Goal: Task Accomplishment & Management: Use online tool/utility

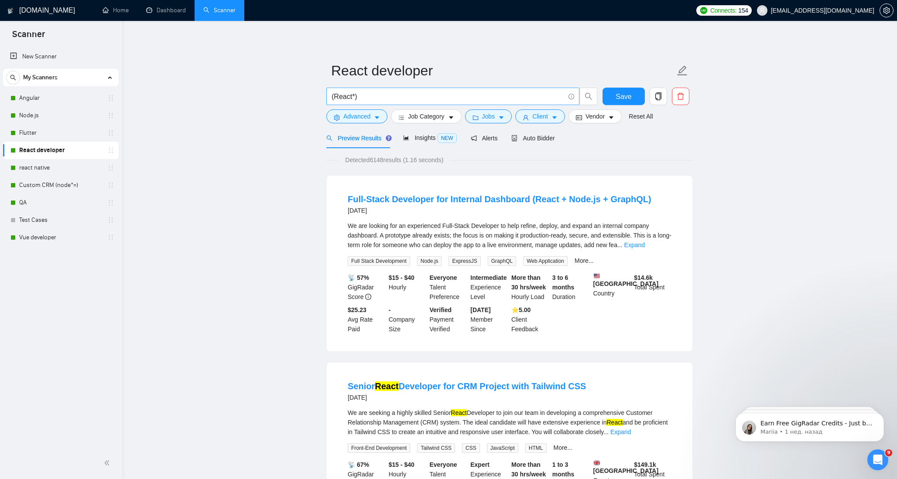
click at [366, 94] on input "(React*)" at bounding box center [448, 96] width 233 height 11
drag, startPoint x: 368, startPoint y: 94, endPoint x: 314, endPoint y: 94, distance: 53.7
click at [48, 54] on link "New Scanner" at bounding box center [61, 56] width 102 height 17
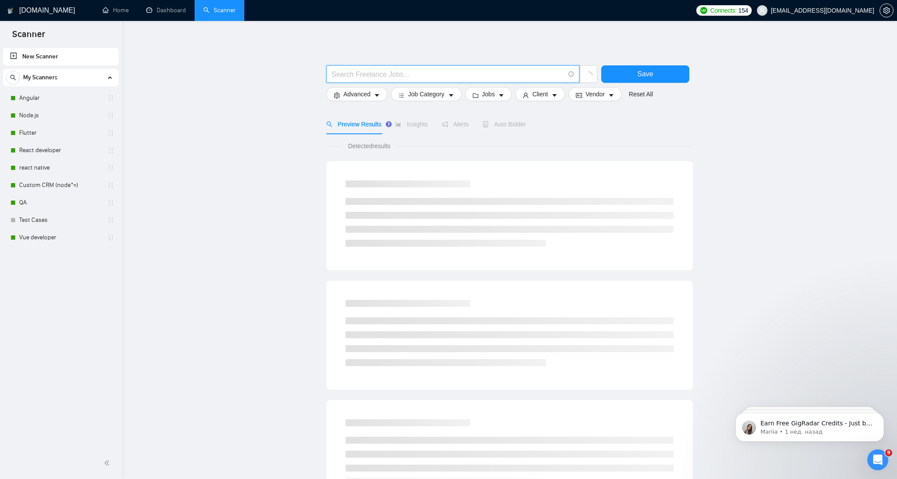
click at [386, 73] on input "text" at bounding box center [448, 74] width 233 height 11
paste input "(React*)"
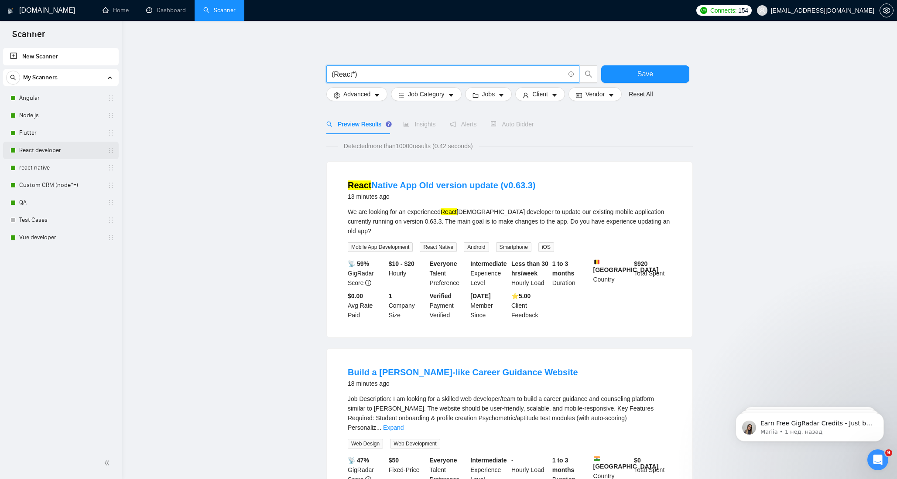
type input "(React*)"
click at [51, 149] on link "React developer" at bounding box center [60, 150] width 83 height 17
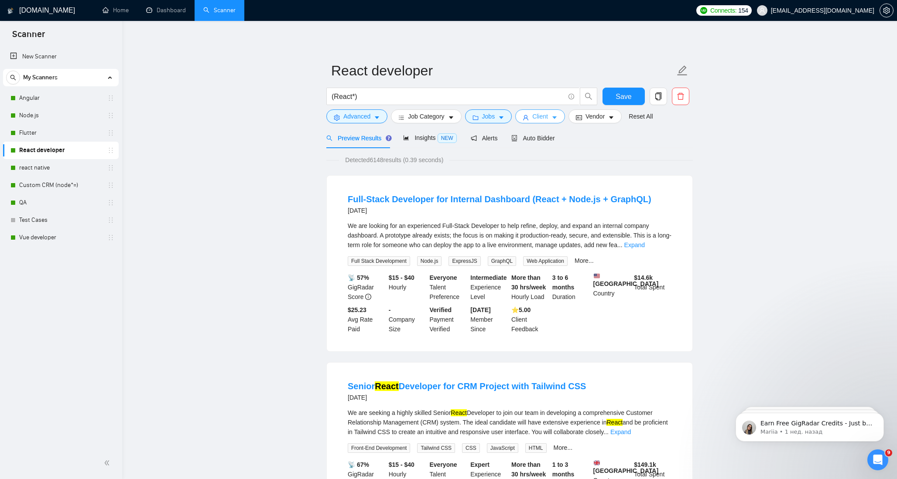
click at [557, 117] on icon "caret-down" at bounding box center [554, 118] width 4 height 3
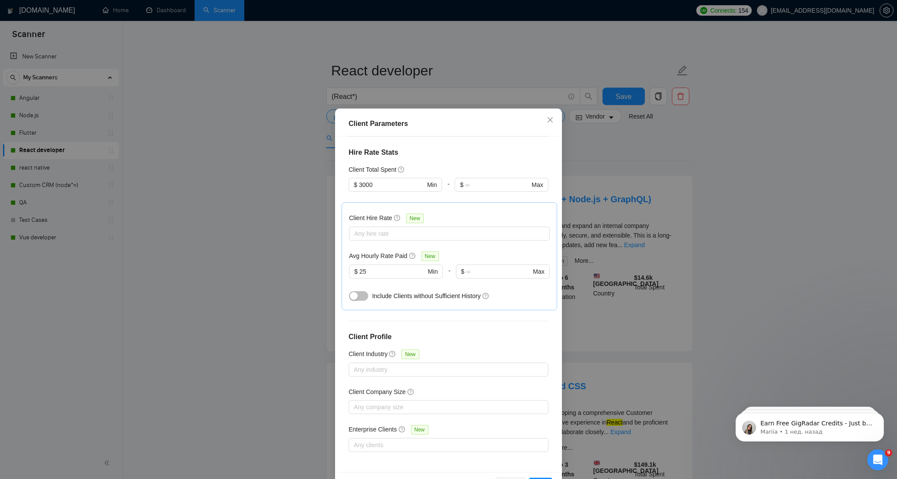
scroll to position [27, 0]
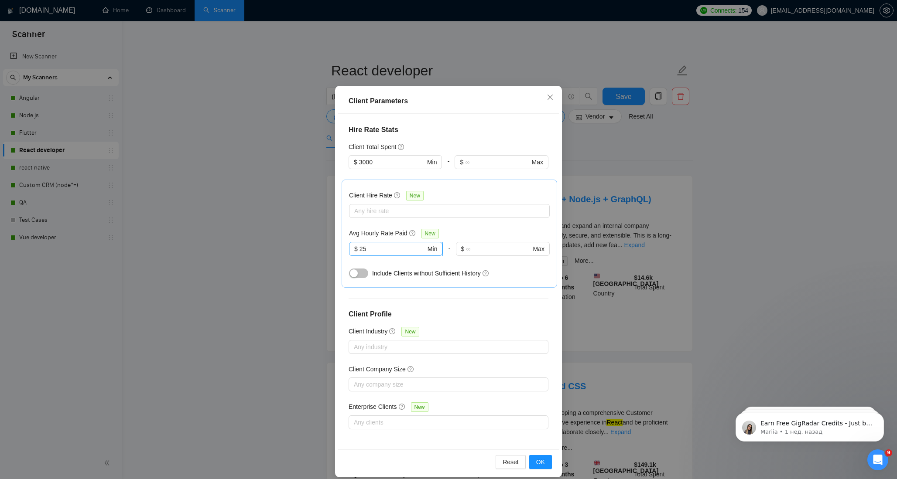
click at [378, 248] on input "25" at bounding box center [392, 249] width 66 height 10
type input "2"
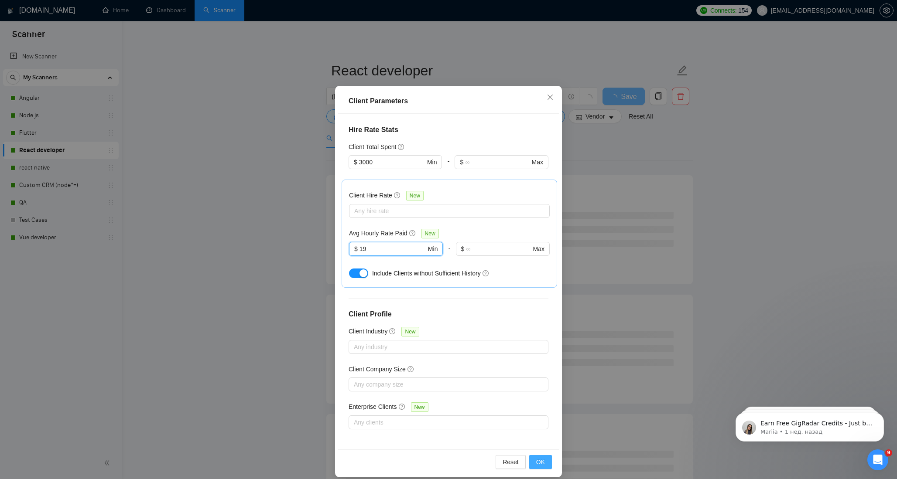
type input "19"
click at [542, 462] on span "OK" at bounding box center [540, 463] width 9 height 10
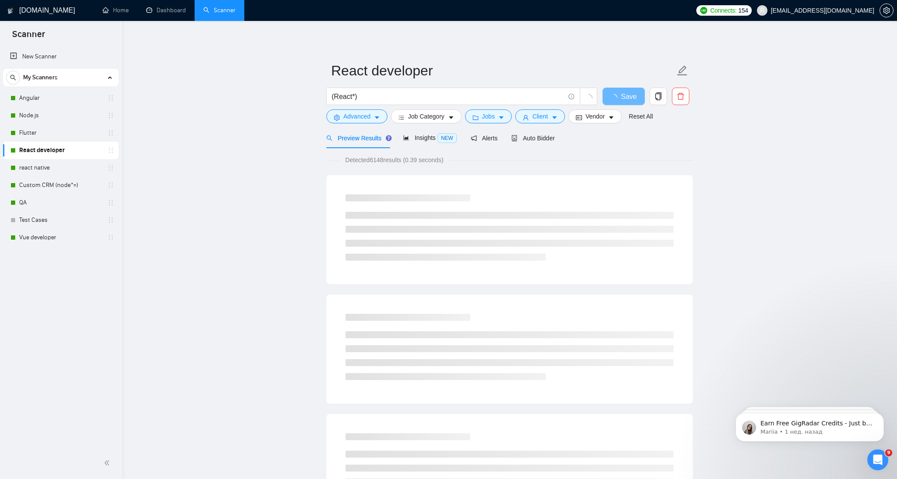
scroll to position [0, 0]
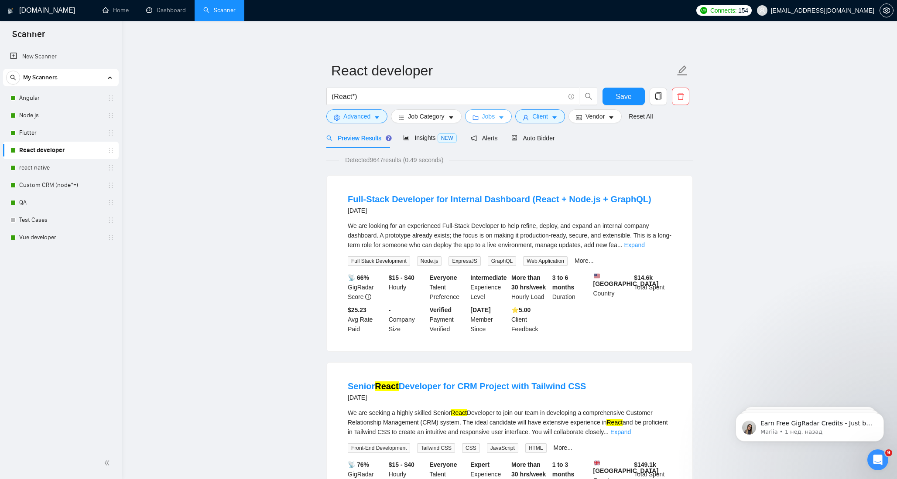
click at [501, 115] on icon "caret-down" at bounding box center [501, 118] width 6 height 6
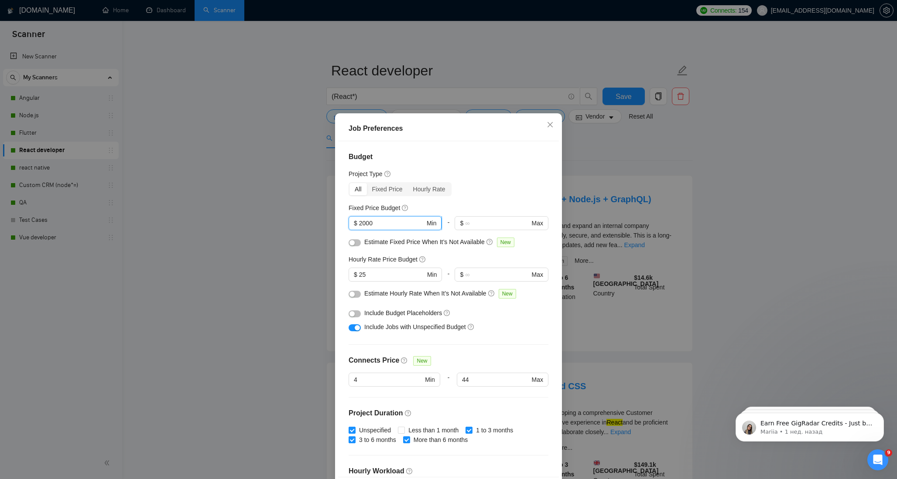
click at [363, 222] on input "2000" at bounding box center [392, 224] width 66 height 10
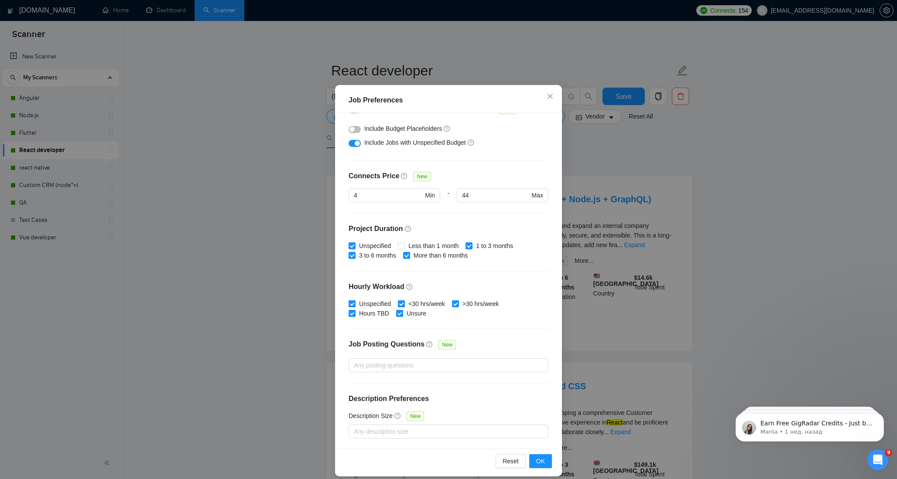
scroll to position [36, 0]
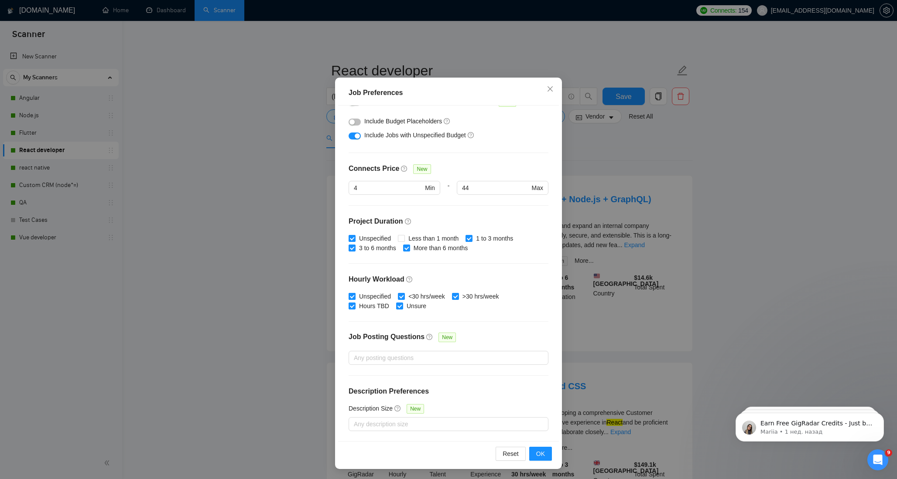
type input "1000"
click at [352, 296] on input "Unspecified" at bounding box center [352, 296] width 6 height 6
checkbox input "false"
click at [352, 308] on input "Hours TBD" at bounding box center [352, 306] width 6 height 6
checkbox input "false"
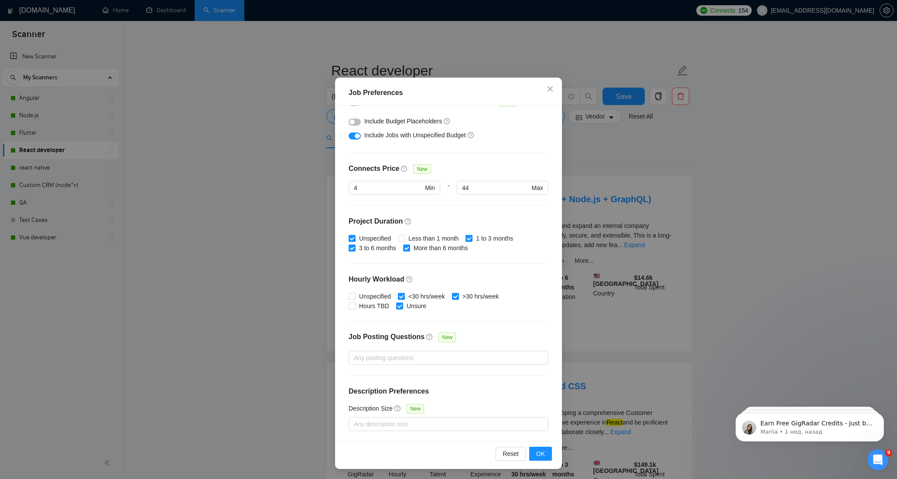
click at [400, 307] on input "Unsure" at bounding box center [399, 306] width 6 height 6
checkbox input "false"
click at [405, 295] on span at bounding box center [401, 296] width 7 height 7
click at [404, 295] on input "<30 hrs/week" at bounding box center [401, 296] width 6 height 6
checkbox input "false"
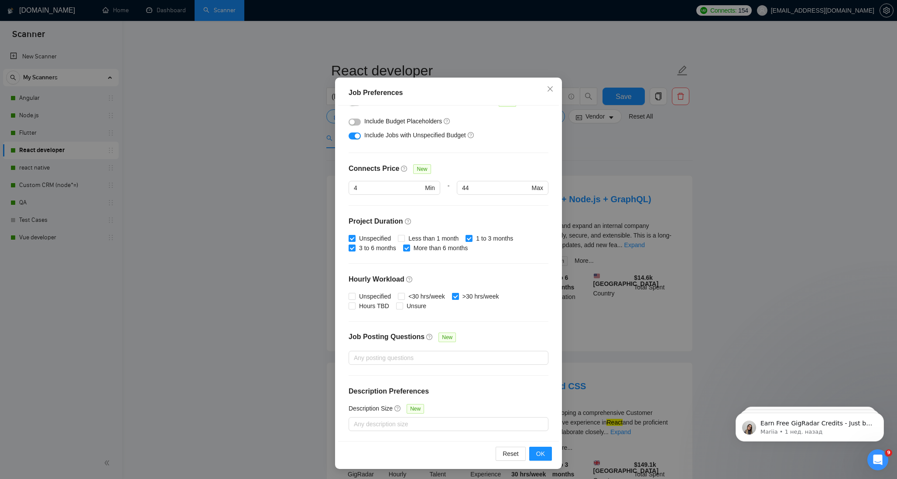
click at [458, 298] on input ">30 hrs/week" at bounding box center [455, 296] width 6 height 6
checkbox input "false"
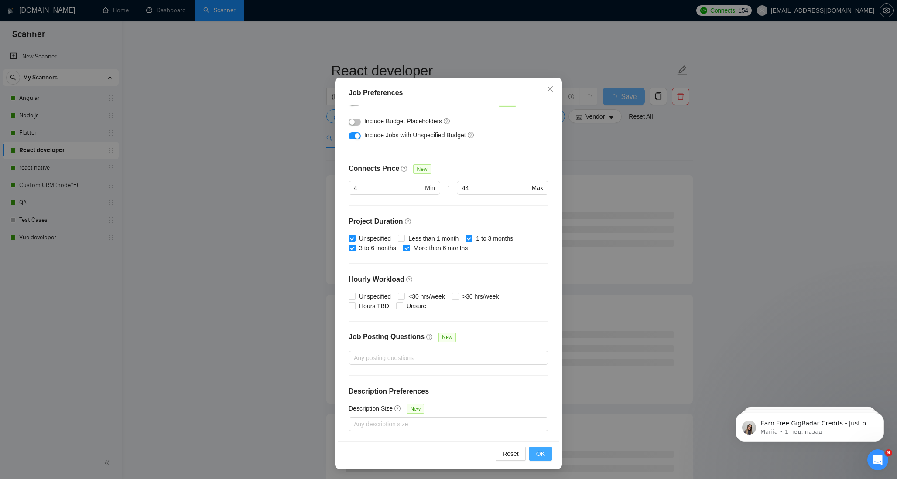
click at [542, 455] on span "OK" at bounding box center [540, 454] width 9 height 10
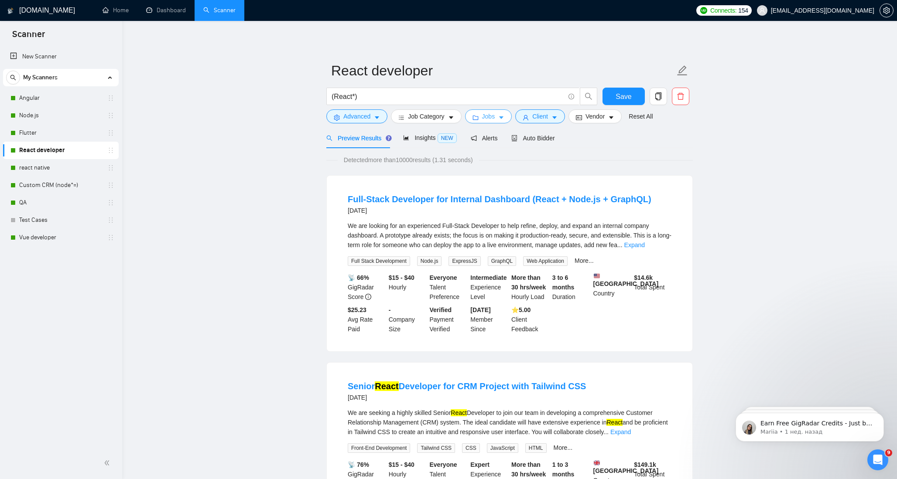
click at [504, 118] on icon "caret-down" at bounding box center [501, 118] width 6 height 6
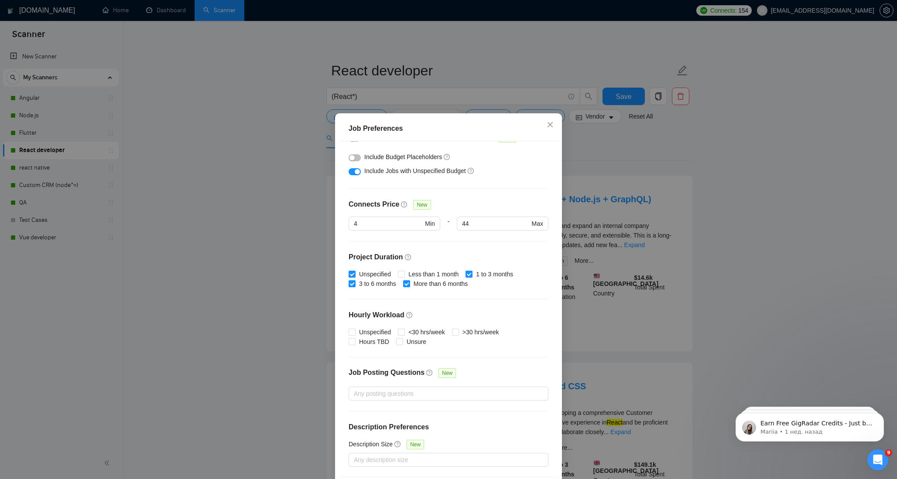
scroll to position [36, 0]
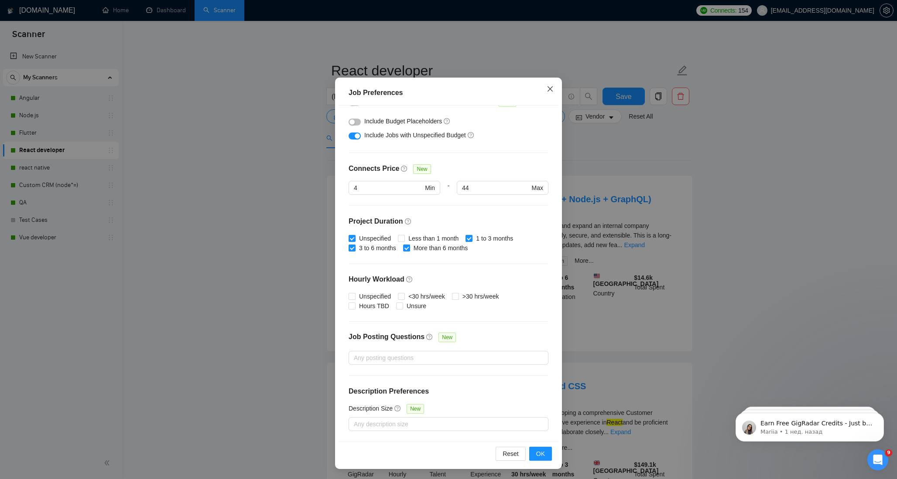
click at [553, 90] on icon "close" at bounding box center [550, 89] width 7 height 7
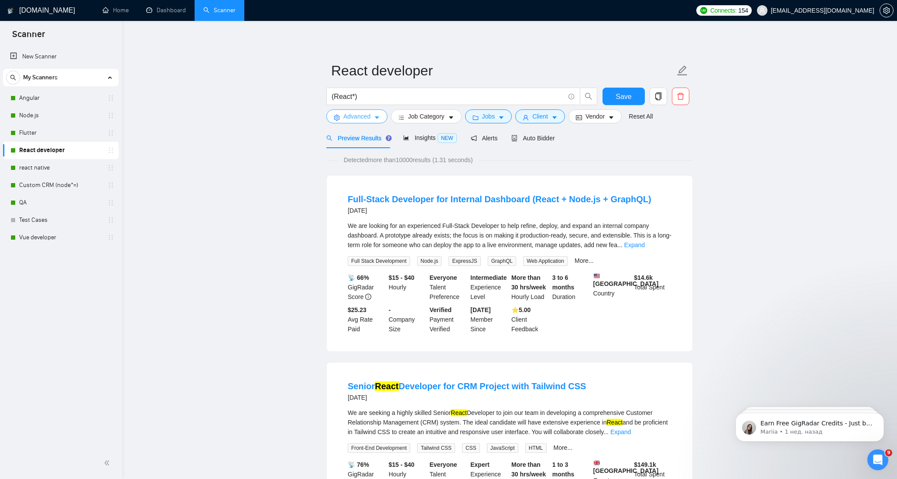
click at [369, 116] on span "Advanced" at bounding box center [356, 117] width 27 height 10
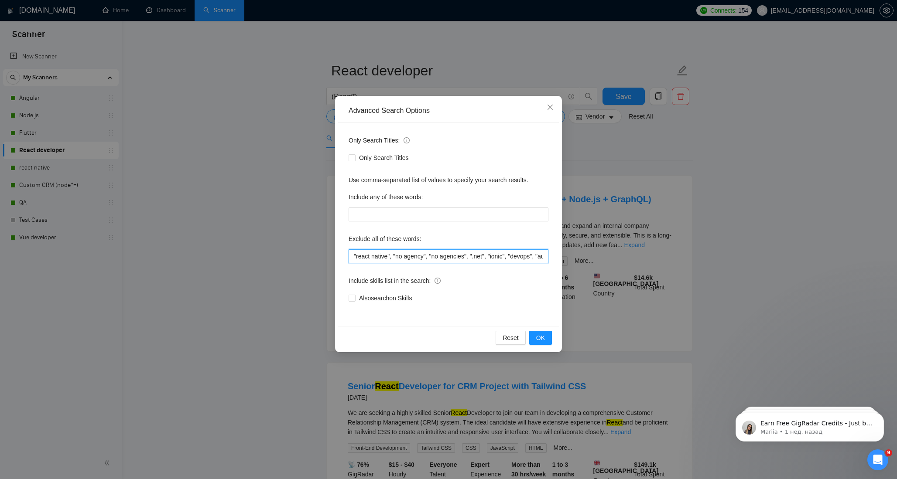
click at [410, 253] on input ""react native", "no agency", "no agencies", ".net", "ionic", "devops", "automat…" at bounding box center [449, 257] width 200 height 14
drag, startPoint x: 394, startPoint y: 255, endPoint x: 330, endPoint y: 255, distance: 64.6
click at [330, 255] on div "Advanced Search Options Only Search Titles: Only Search Titles Use comma-separa…" at bounding box center [448, 239] width 897 height 479
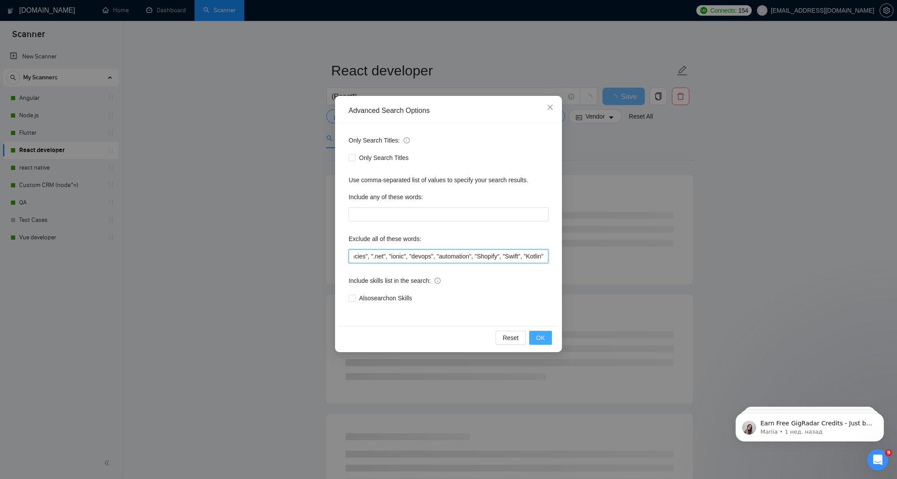
type input ""no agency", "no agencies", ".net", "ionic", "devops", "automation", "Shopify",…"
click at [543, 341] on span "OK" at bounding box center [540, 338] width 9 height 10
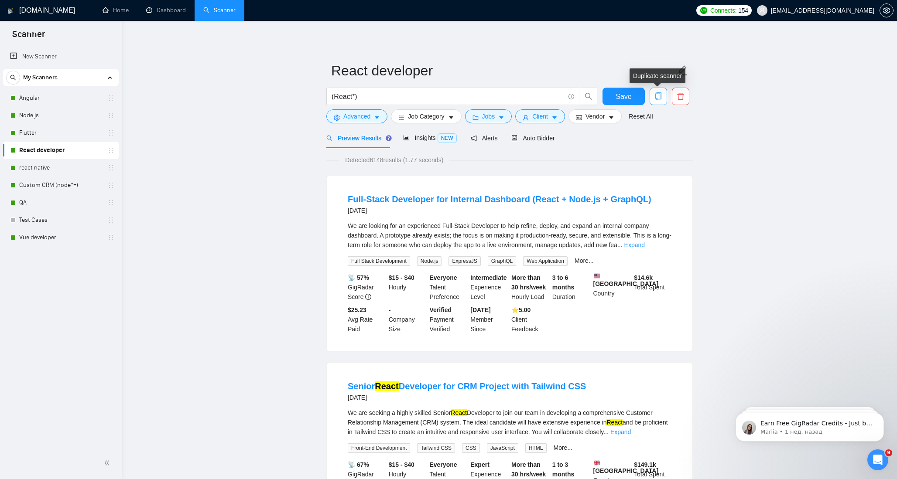
click at [661, 96] on icon "copy" at bounding box center [658, 96] width 8 height 8
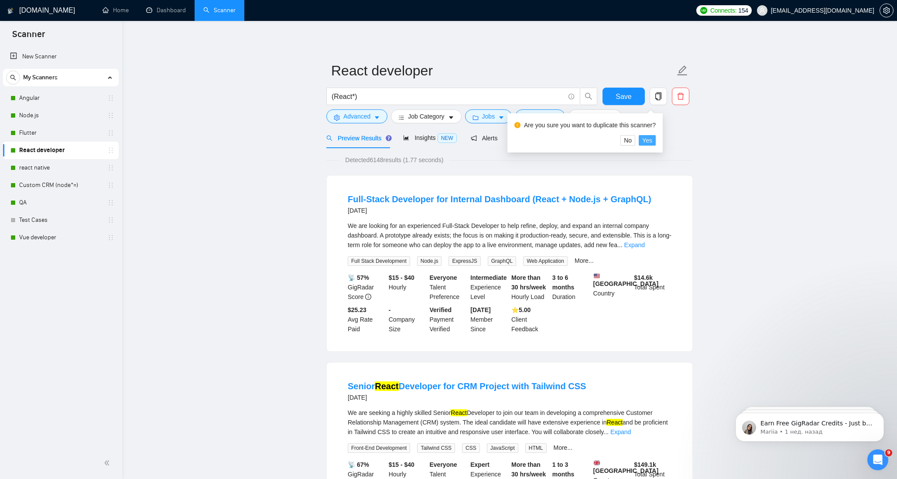
click at [650, 140] on span "Yes" at bounding box center [647, 141] width 10 height 10
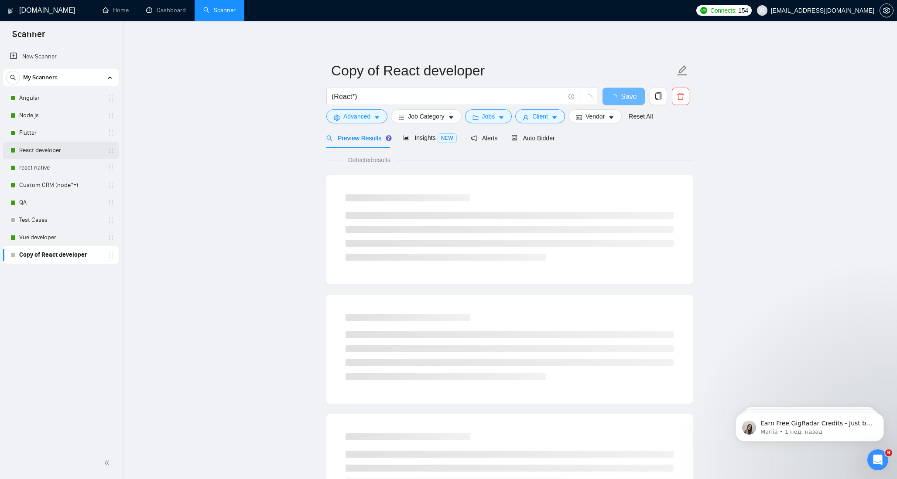
click at [52, 151] on link "React developer" at bounding box center [60, 150] width 83 height 17
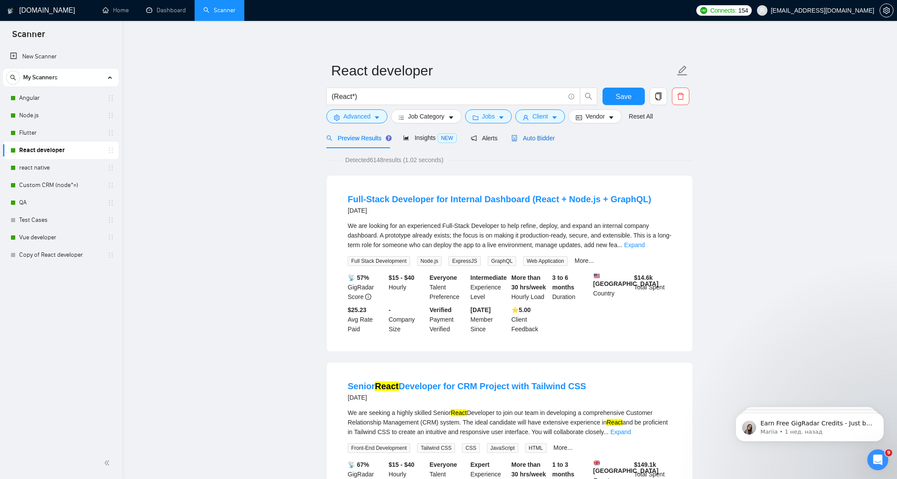
click at [539, 138] on span "Auto Bidder" at bounding box center [532, 138] width 43 height 7
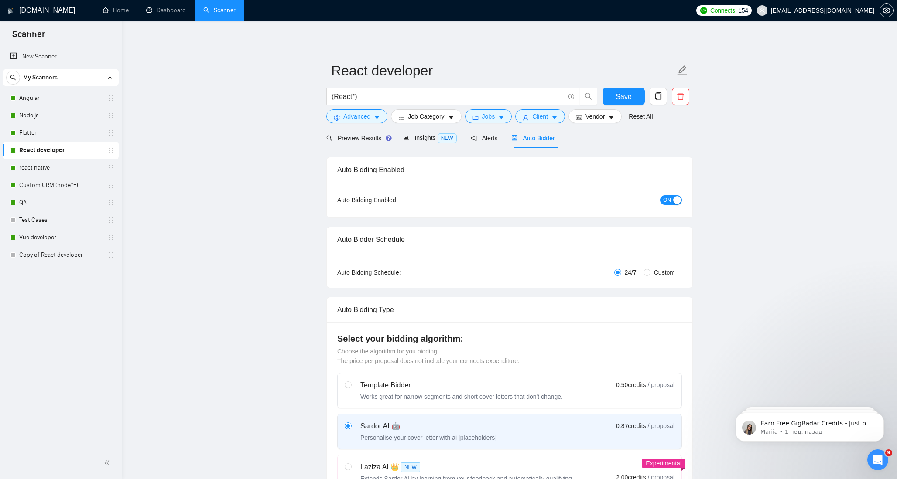
click at [667, 202] on span "ON" at bounding box center [667, 200] width 8 height 10
click at [51, 253] on link "Copy of React developer" at bounding box center [60, 254] width 83 height 17
click at [630, 98] on span "Save" at bounding box center [624, 96] width 16 height 11
click at [38, 254] on link "Copy of React developer" at bounding box center [60, 254] width 83 height 17
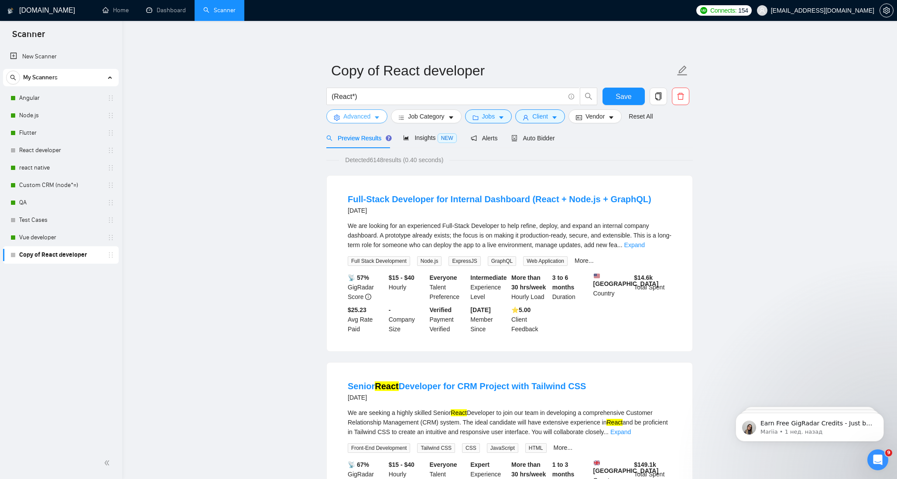
click at [356, 114] on span "Advanced" at bounding box center [356, 117] width 27 height 10
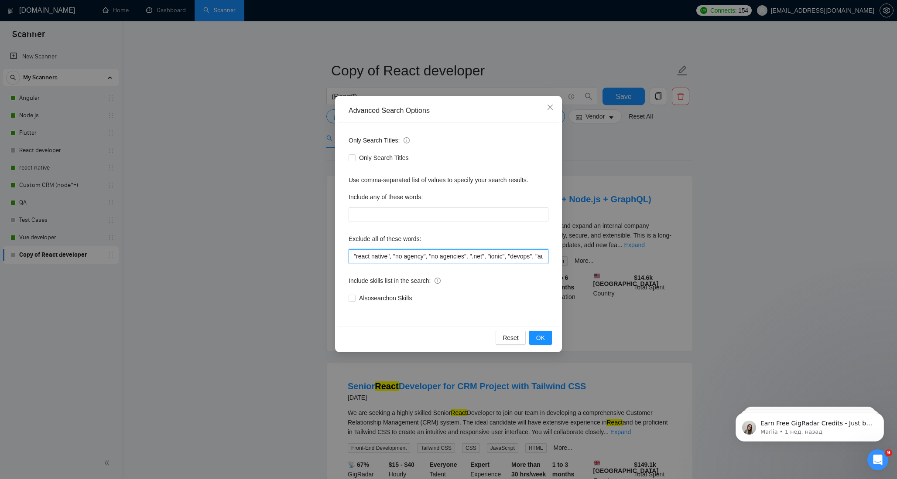
click at [413, 258] on input ""react native", "no agency", "no agencies", ".net", "ionic", "devops", "automat…" at bounding box center [449, 257] width 200 height 14
click at [540, 339] on span "OK" at bounding box center [540, 338] width 9 height 10
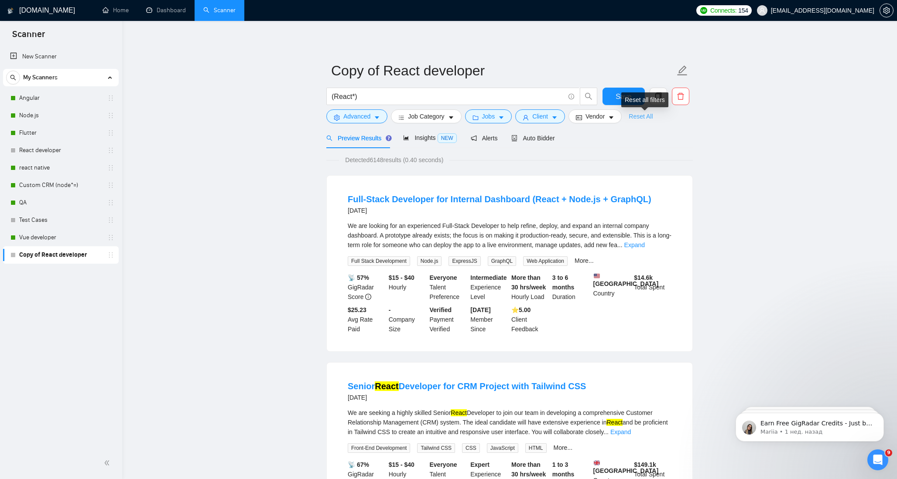
click at [647, 120] on link "Reset All" at bounding box center [641, 117] width 24 height 10
click at [646, 116] on link "Reset All" at bounding box center [641, 117] width 24 height 10
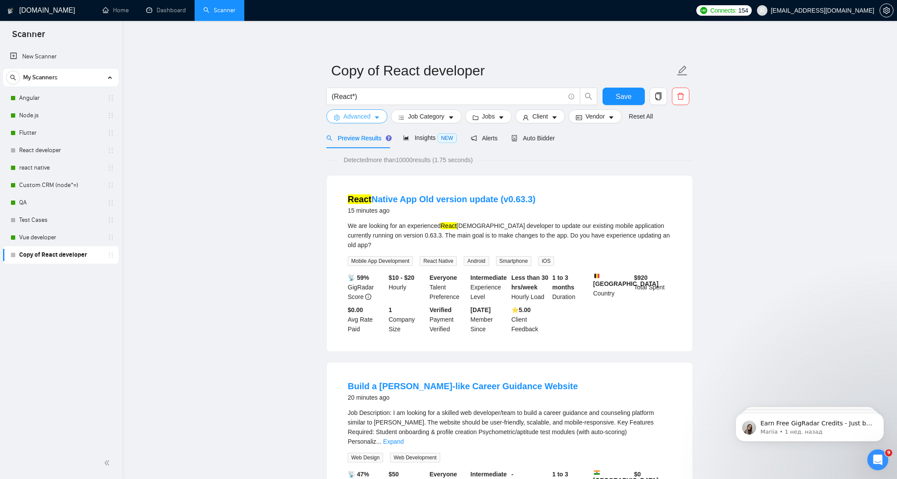
click at [363, 117] on span "Advanced" at bounding box center [356, 117] width 27 height 10
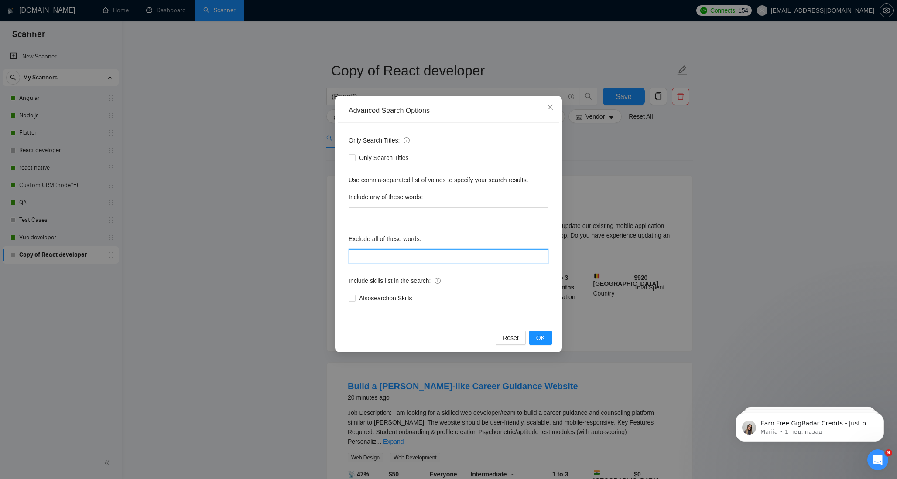
click at [370, 257] on input "text" at bounding box center [449, 257] width 200 height 14
paste input ""react native", "no agency", "no agencies", ".net", "ionic", "devops", "automat…"
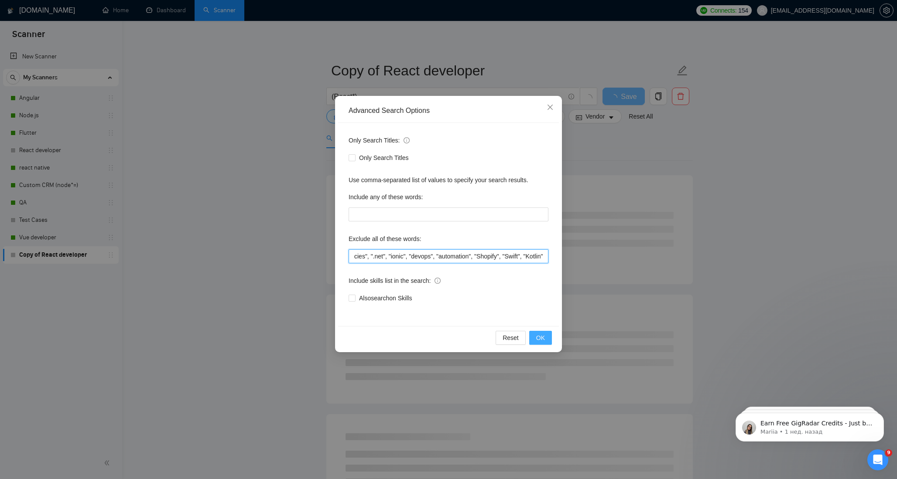
type input ""react native", "no agency", "no agencies", ".net", "ionic", "devops", "automat…"
click at [541, 339] on span "OK" at bounding box center [540, 338] width 9 height 10
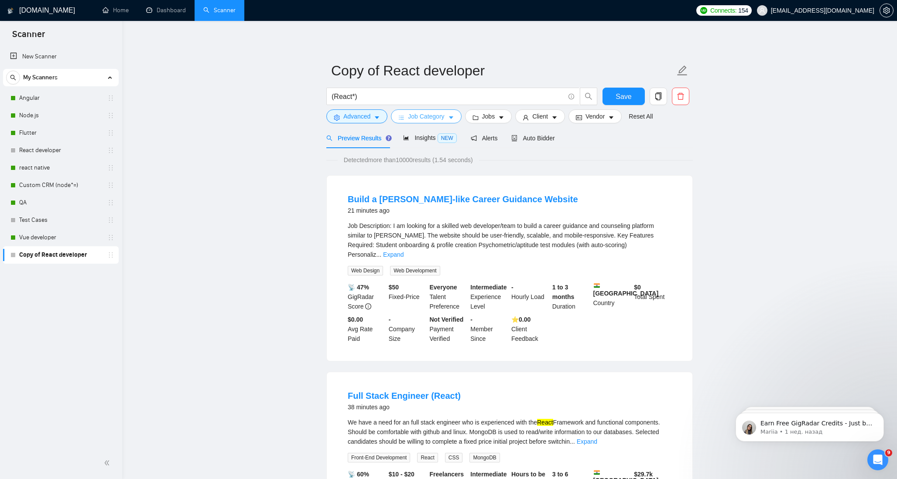
click at [457, 118] on button "Job Category" at bounding box center [426, 116] width 70 height 14
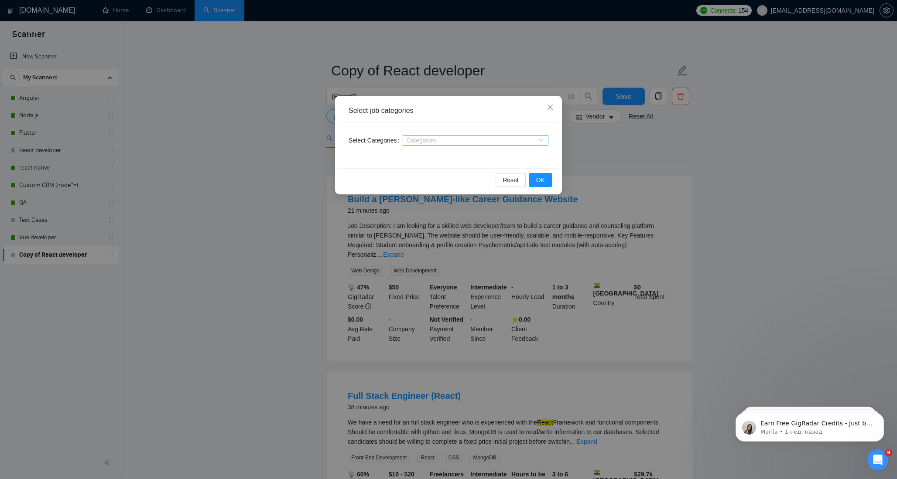
click at [462, 139] on div at bounding box center [471, 140] width 133 height 7
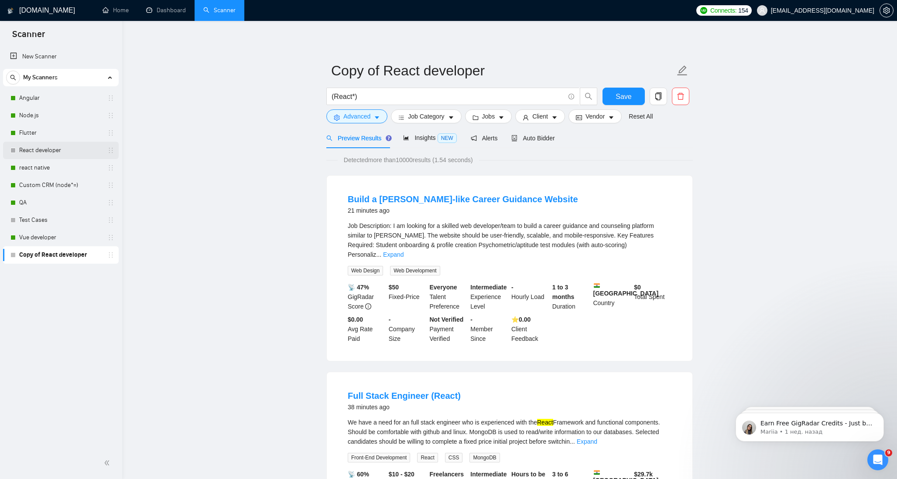
click at [47, 149] on link "React developer" at bounding box center [60, 150] width 83 height 17
click at [634, 93] on button "Save" at bounding box center [623, 96] width 42 height 17
click at [44, 151] on link "React developer" at bounding box center [60, 150] width 83 height 17
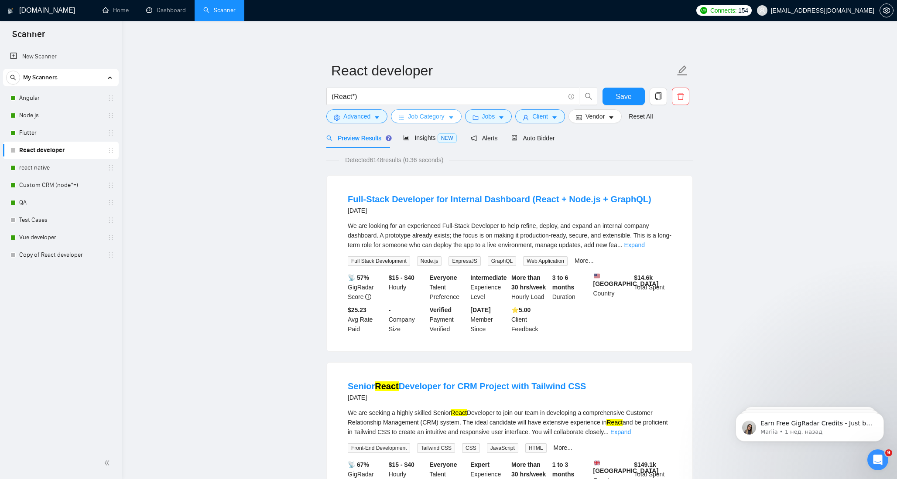
click at [443, 112] on span "Job Category" at bounding box center [426, 117] width 36 height 10
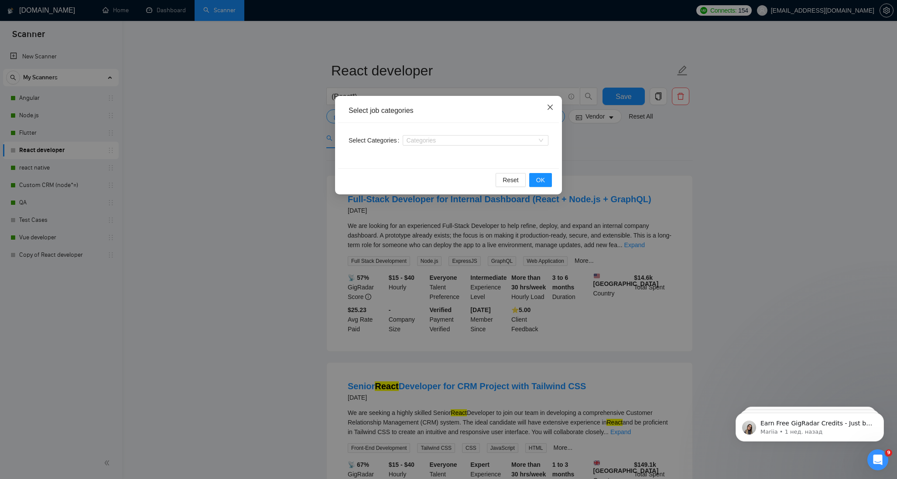
click at [548, 103] on span "Close" at bounding box center [550, 108] width 24 height 24
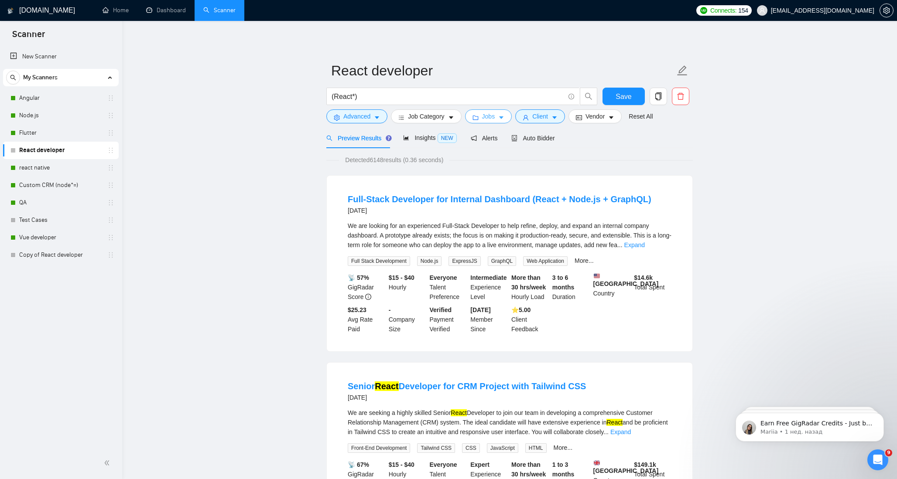
click at [504, 116] on icon "caret-down" at bounding box center [501, 118] width 6 height 6
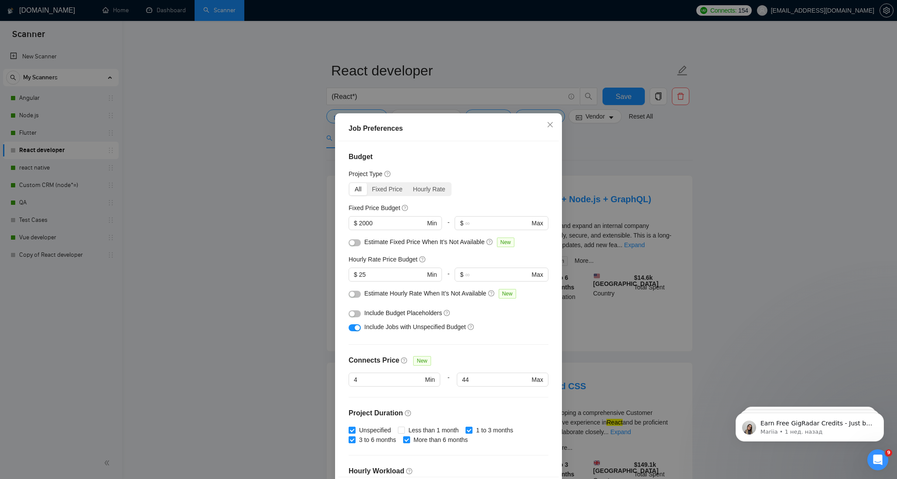
click at [355, 190] on div "All" at bounding box center [357, 189] width 17 height 12
click at [349, 183] on input "All" at bounding box center [349, 183] width 0 height 0
click at [356, 327] on div "button" at bounding box center [357, 327] width 5 height 5
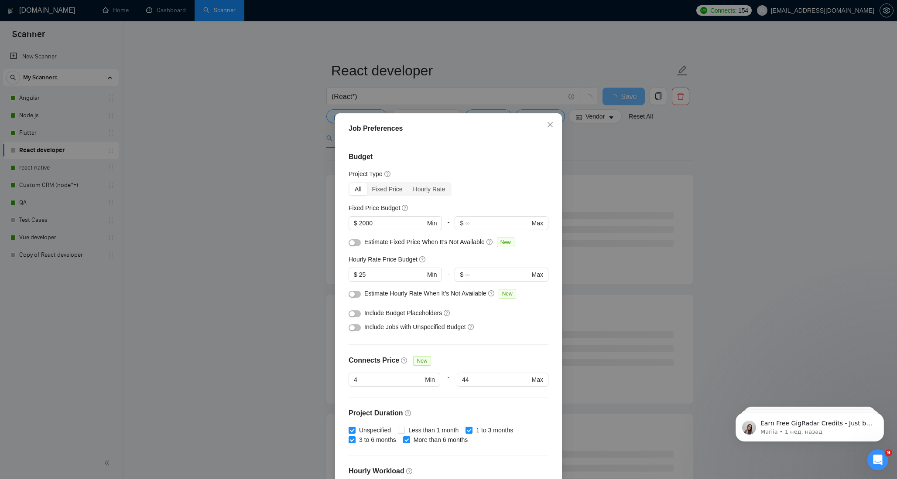
click at [352, 328] on div "button" at bounding box center [351, 327] width 5 height 5
click at [379, 275] on input "25" at bounding box center [392, 275] width 66 height 10
type input "2"
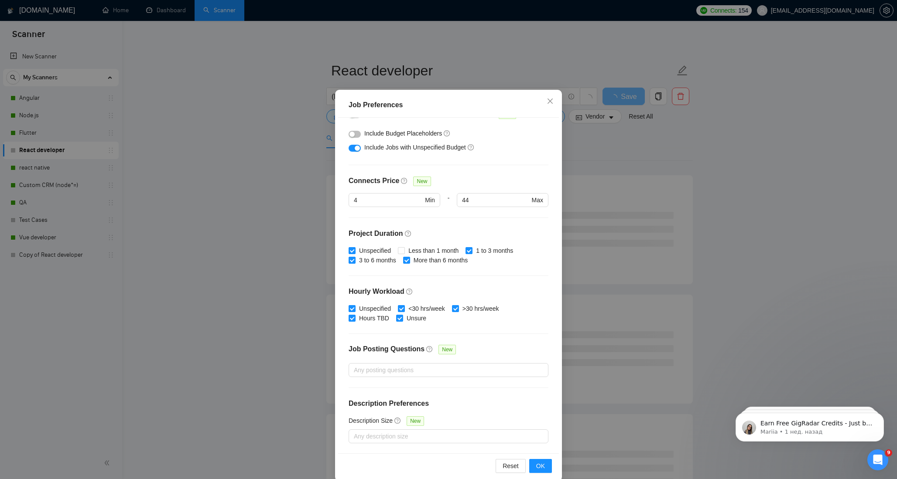
scroll to position [36, 0]
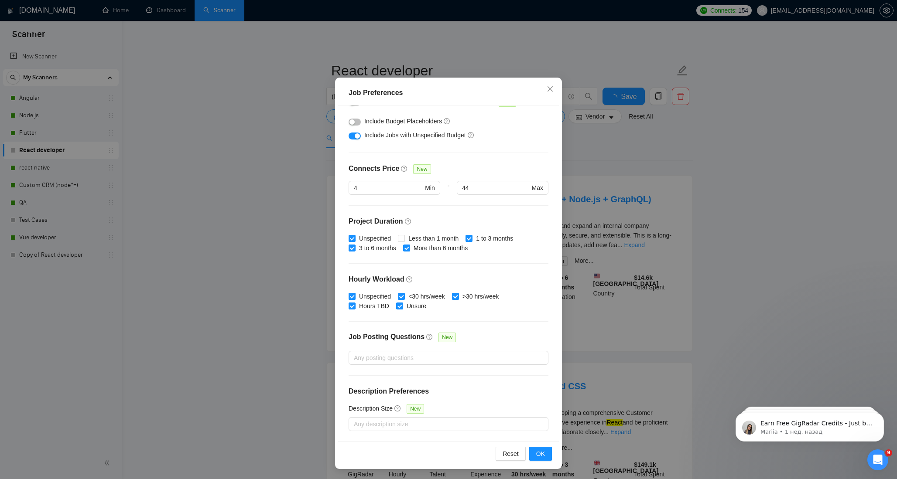
type input "15"
click at [355, 298] on span at bounding box center [352, 296] width 7 height 7
click at [355, 298] on input "Unspecified" at bounding box center [352, 296] width 6 height 6
checkbox input "false"
click at [352, 305] on input "Hours TBD" at bounding box center [352, 306] width 6 height 6
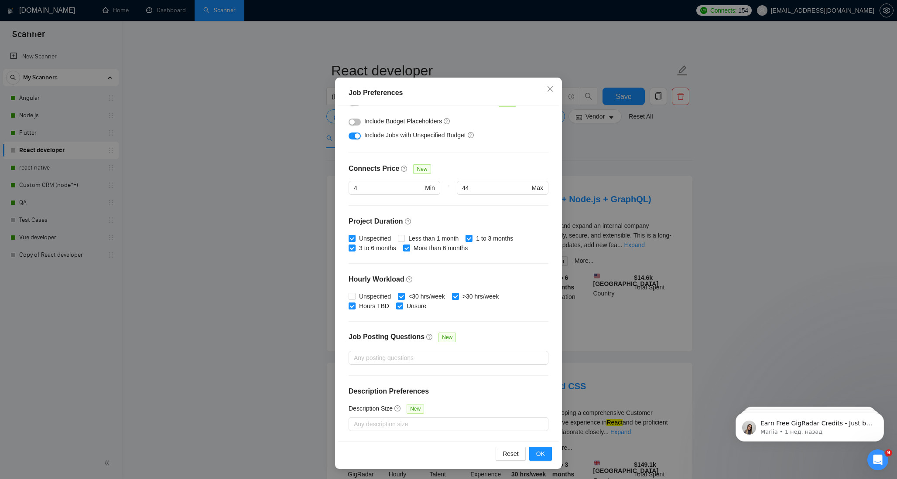
checkbox input "false"
click at [404, 304] on span "Unsure" at bounding box center [416, 306] width 27 height 10
click at [402, 304] on input "Unsure" at bounding box center [399, 306] width 6 height 6
checkbox input "false"
click at [404, 294] on input "<30 hrs/week" at bounding box center [401, 296] width 6 height 6
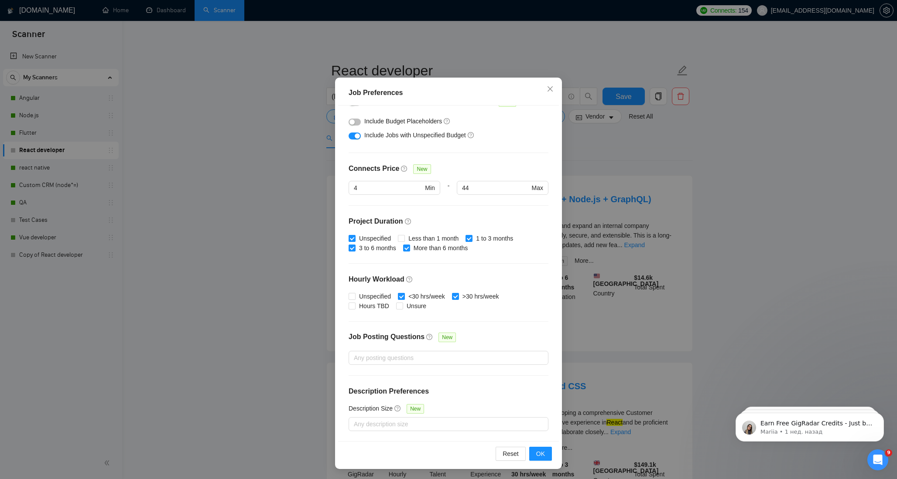
checkbox input "false"
click at [458, 297] on input ">30 hrs/week" at bounding box center [455, 296] width 6 height 6
checkbox input "false"
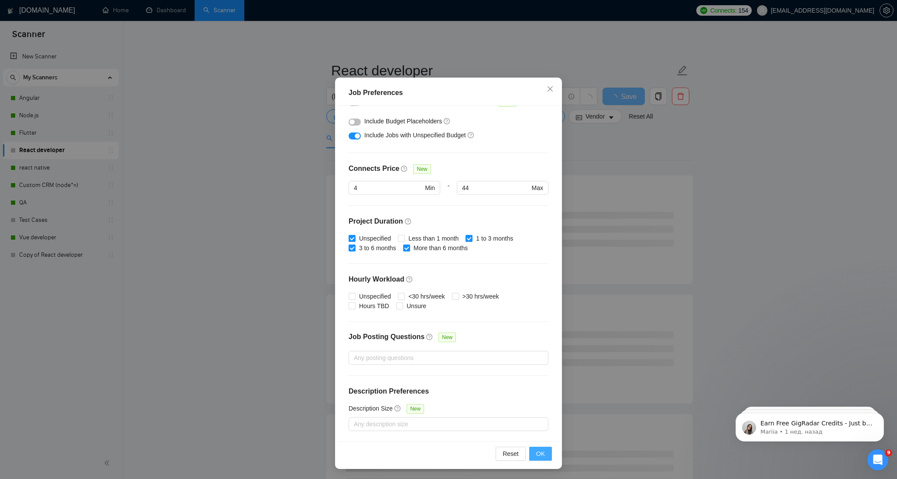
click at [540, 452] on span "OK" at bounding box center [540, 454] width 9 height 10
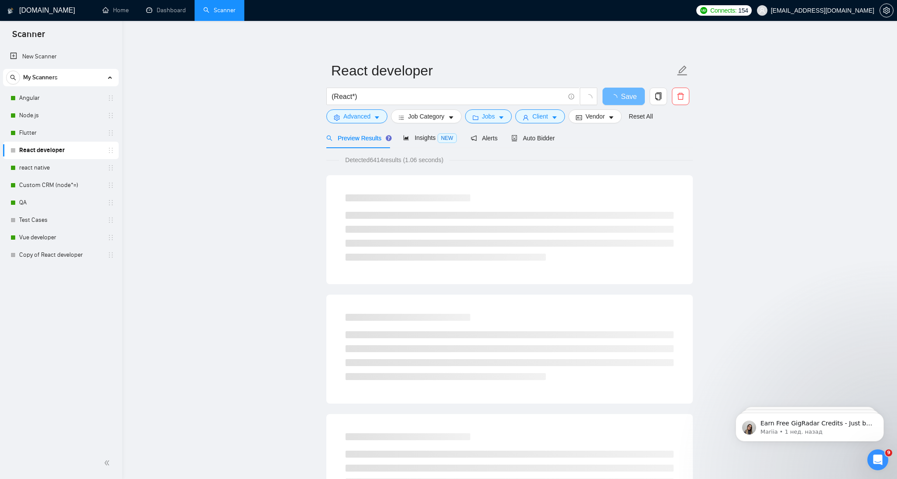
scroll to position [0, 0]
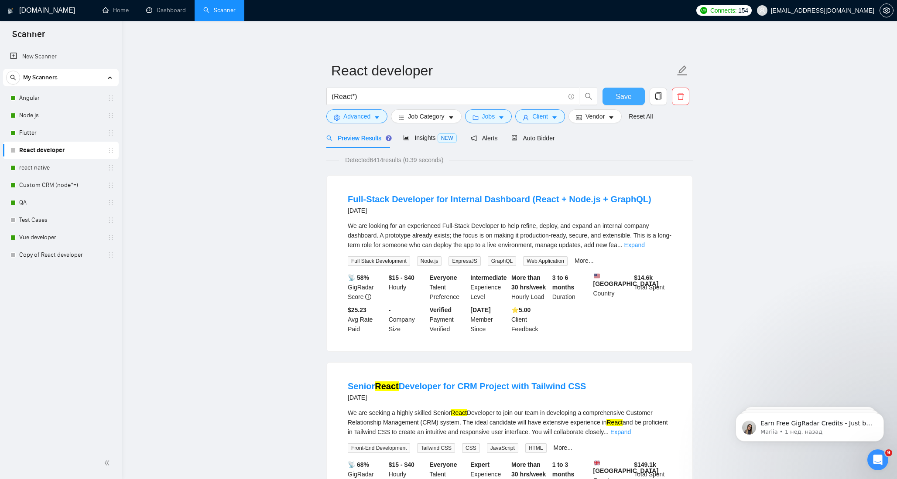
click at [612, 96] on button "Save" at bounding box center [623, 96] width 42 height 17
click at [556, 118] on icon "caret-down" at bounding box center [554, 118] width 6 height 6
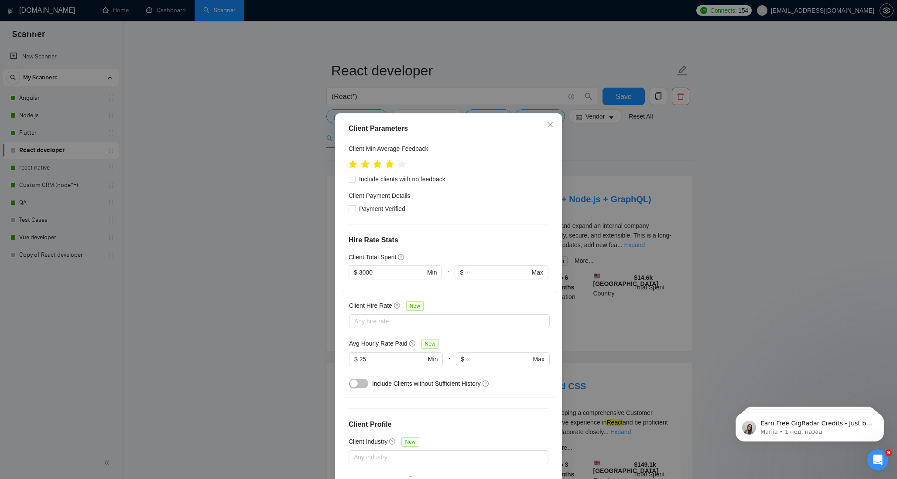
scroll to position [127, 0]
drag, startPoint x: 364, startPoint y: 268, endPoint x: 349, endPoint y: 268, distance: 15.3
click at [349, 268] on span "$ 3000 Min" at bounding box center [395, 271] width 93 height 14
type input "1000"
click at [462, 232] on div "Client Location Include Client Countries Select Exclude Client Countries India …" at bounding box center [448, 308] width 221 height 335
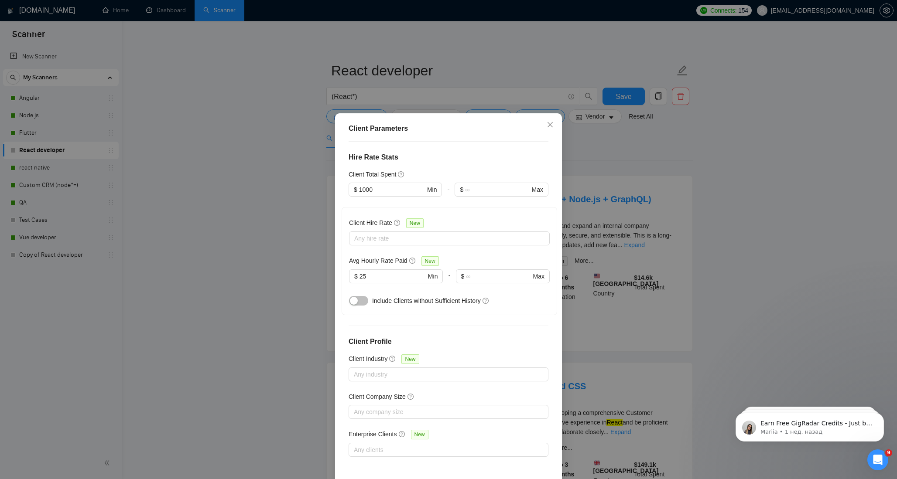
scroll to position [36, 0]
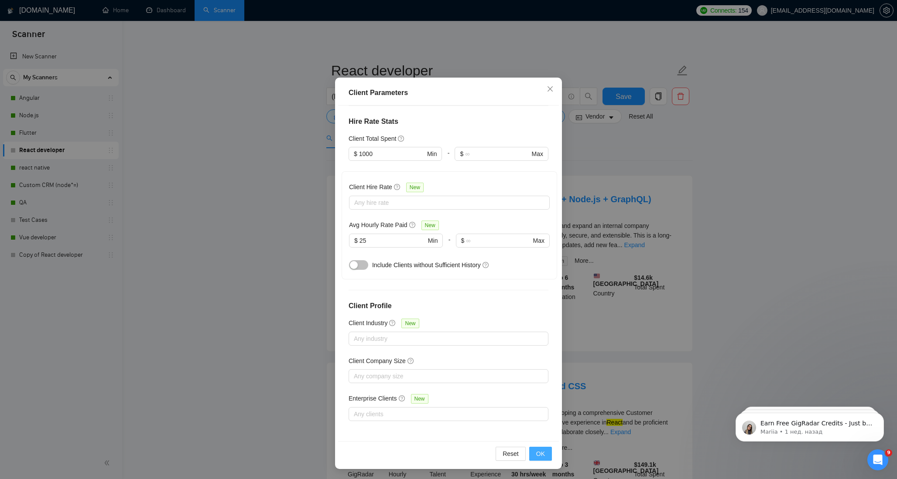
click at [537, 453] on span "OK" at bounding box center [540, 454] width 9 height 10
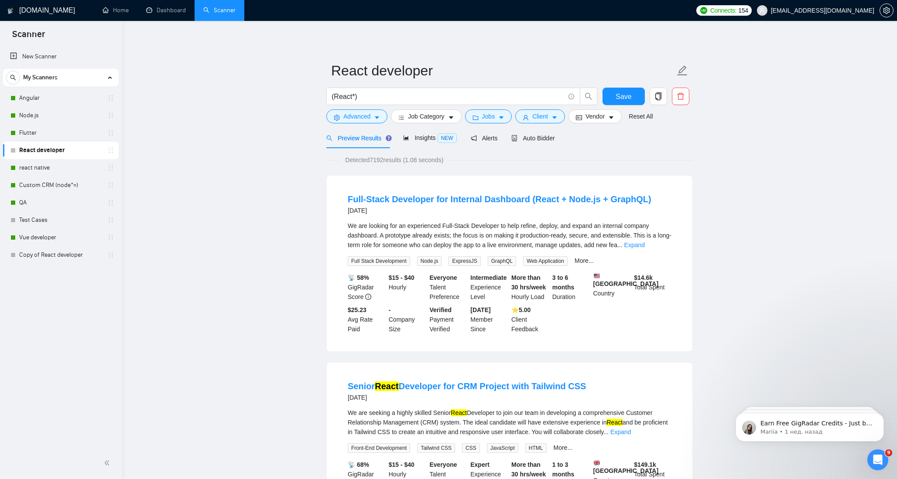
scroll to position [0, 0]
click at [622, 94] on span "Save" at bounding box center [624, 96] width 16 height 11
click at [34, 257] on link "Copy of React developer" at bounding box center [60, 254] width 83 height 17
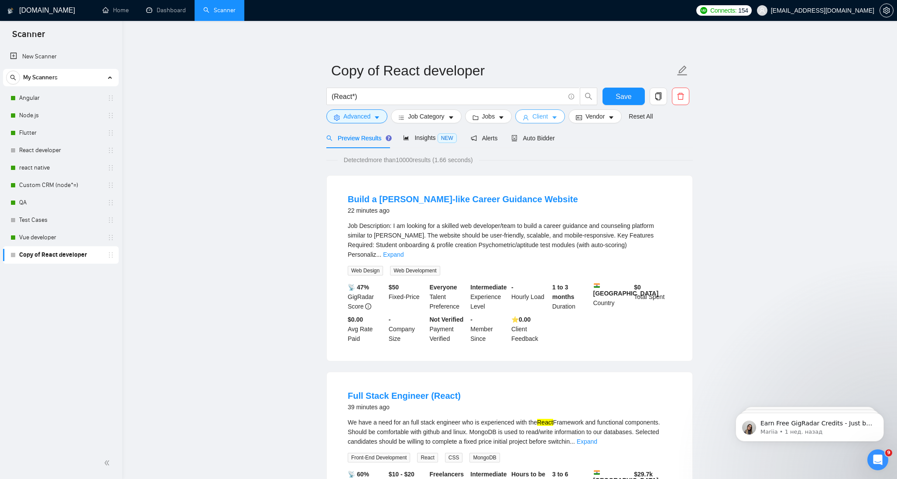
click at [548, 120] on span "Client" at bounding box center [540, 117] width 16 height 10
click at [38, 149] on link "React developer" at bounding box center [60, 150] width 83 height 17
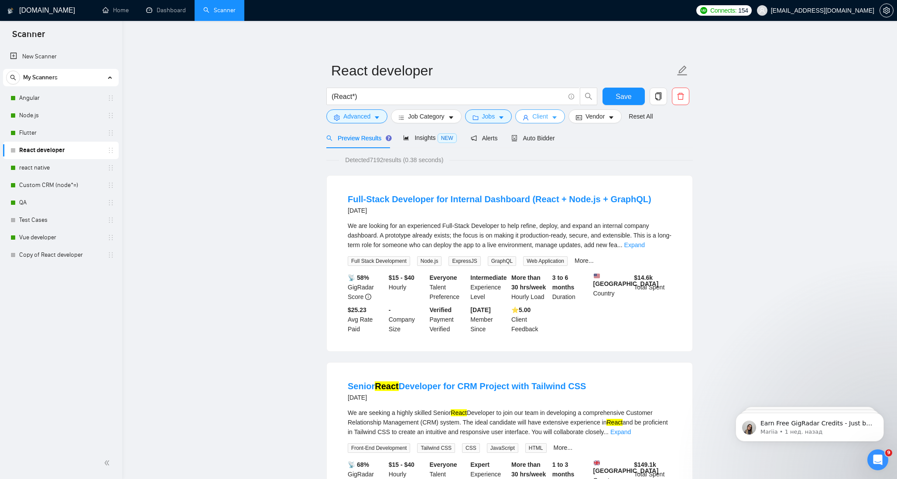
click at [561, 115] on button "Client" at bounding box center [540, 116] width 50 height 14
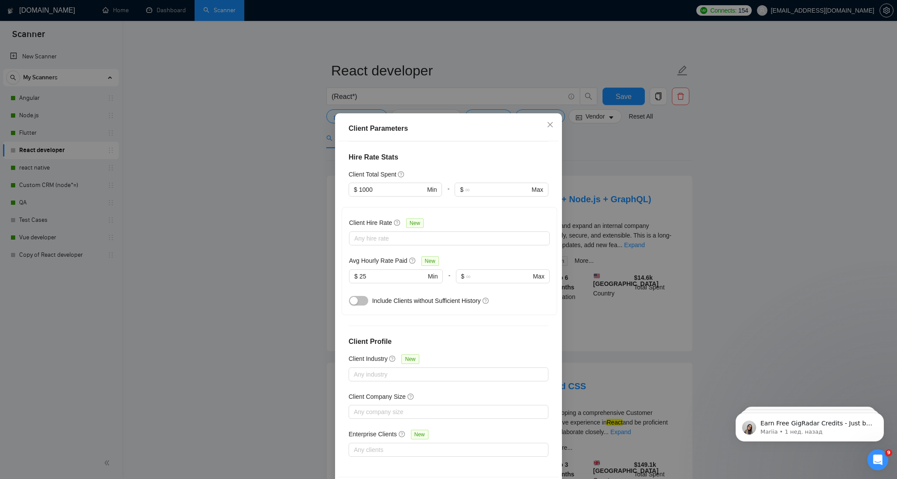
scroll to position [36, 0]
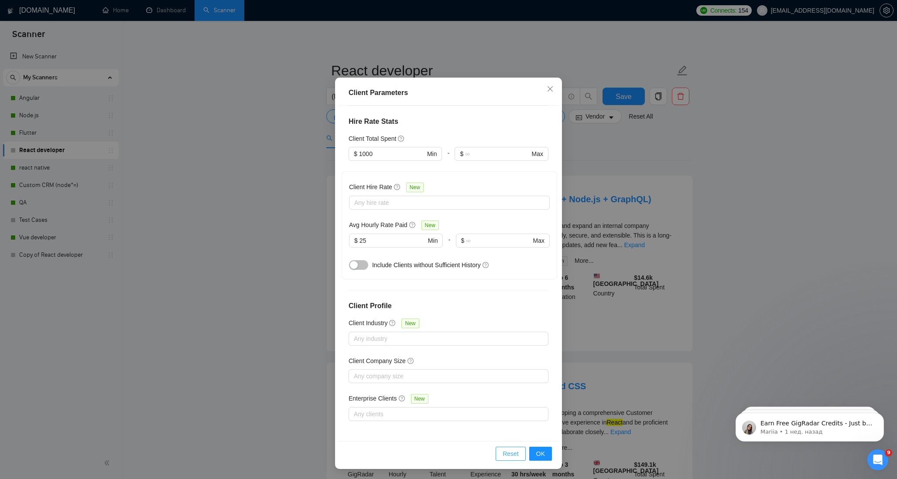
click at [509, 455] on span "Reset" at bounding box center [511, 454] width 16 height 10
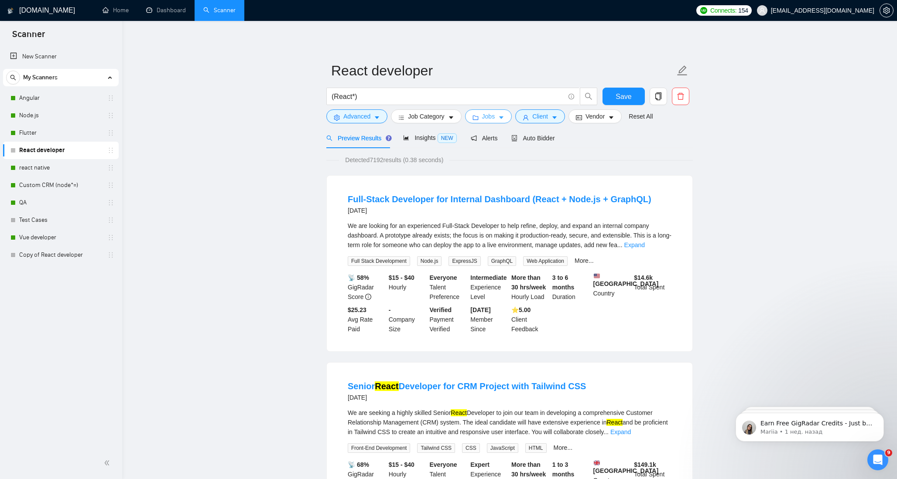
click at [509, 114] on button "Jobs" at bounding box center [488, 116] width 47 height 14
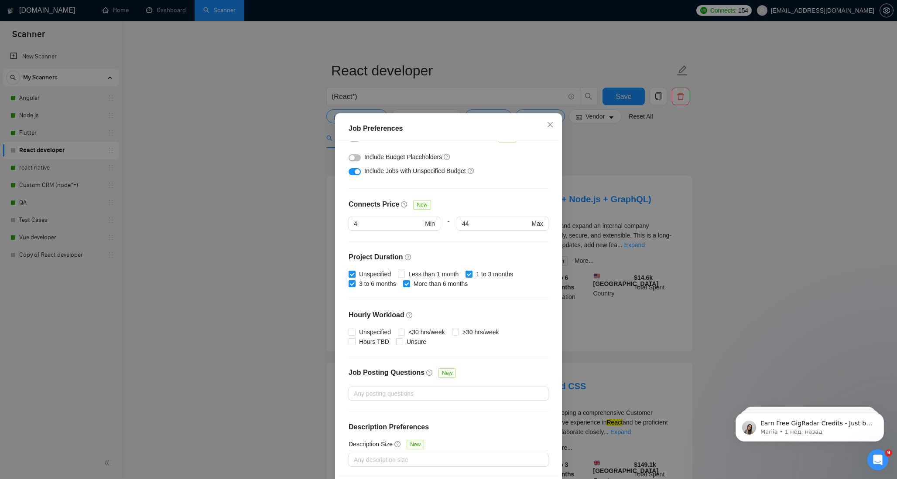
scroll to position [36, 0]
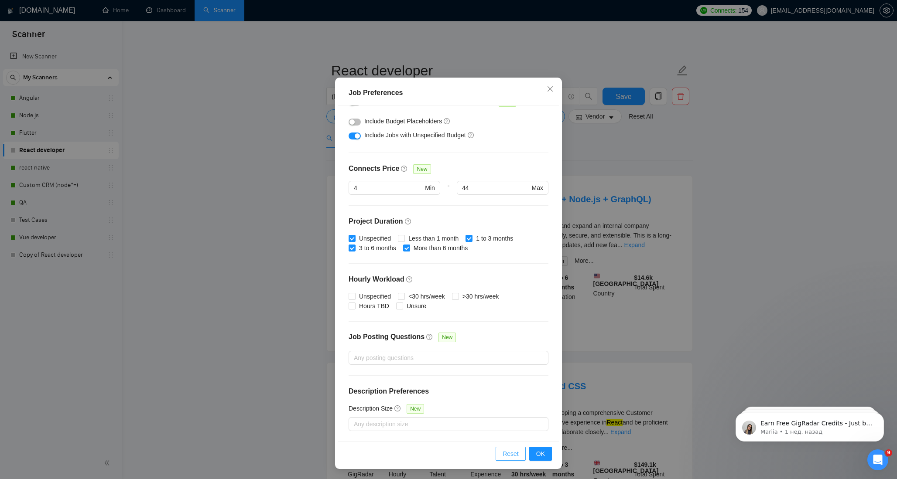
click at [509, 454] on span "Reset" at bounding box center [511, 454] width 16 height 10
checkbox input "true"
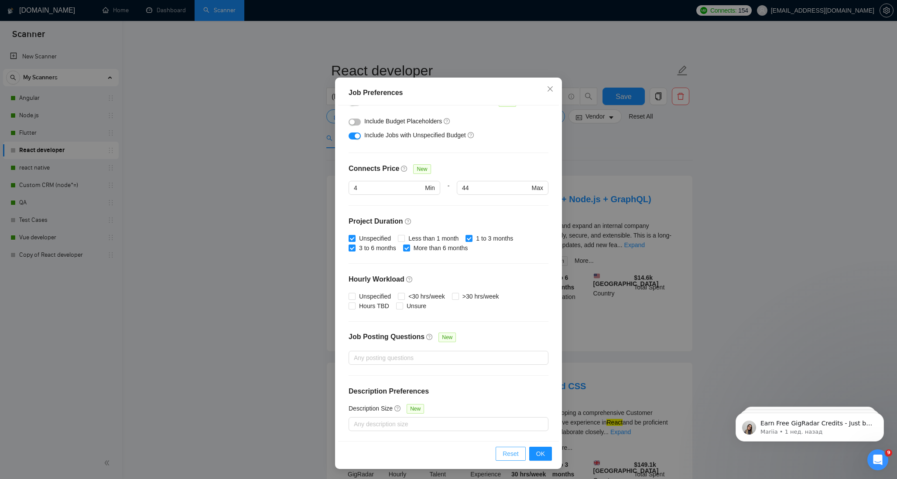
checkbox input "true"
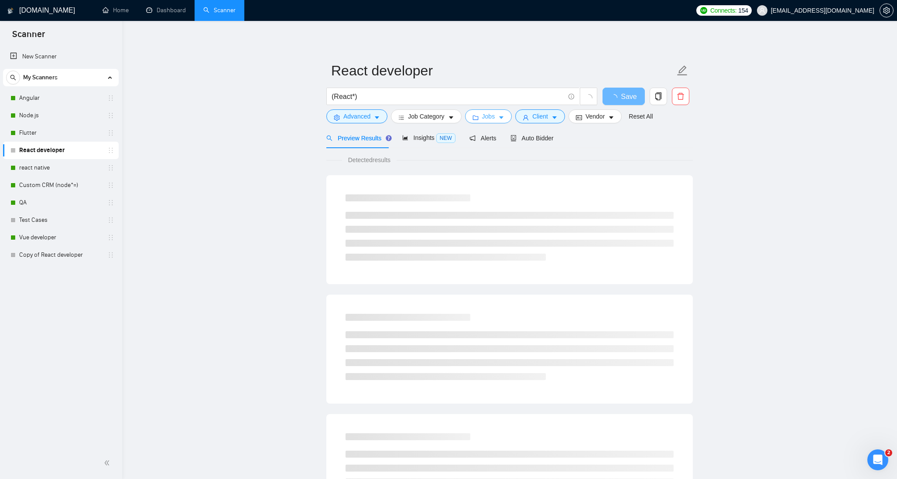
click at [495, 118] on span "Jobs" at bounding box center [488, 117] width 13 height 10
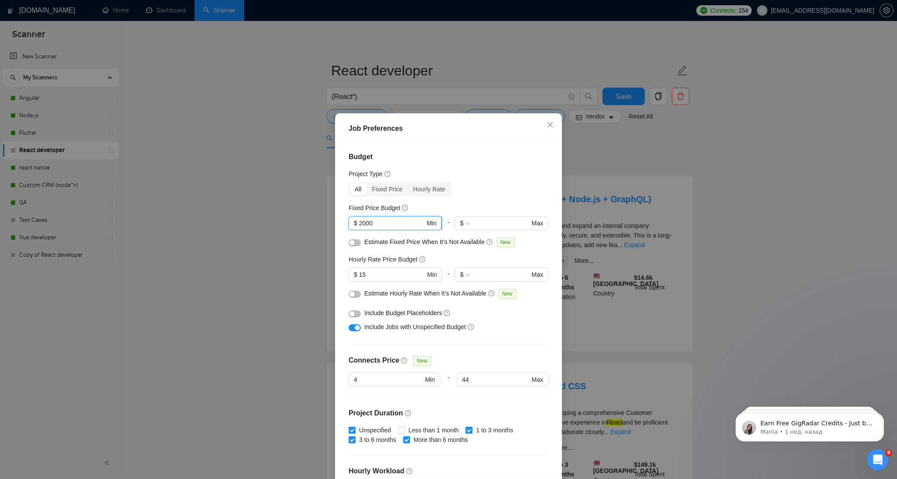
click at [363, 224] on input "2000" at bounding box center [392, 224] width 66 height 10
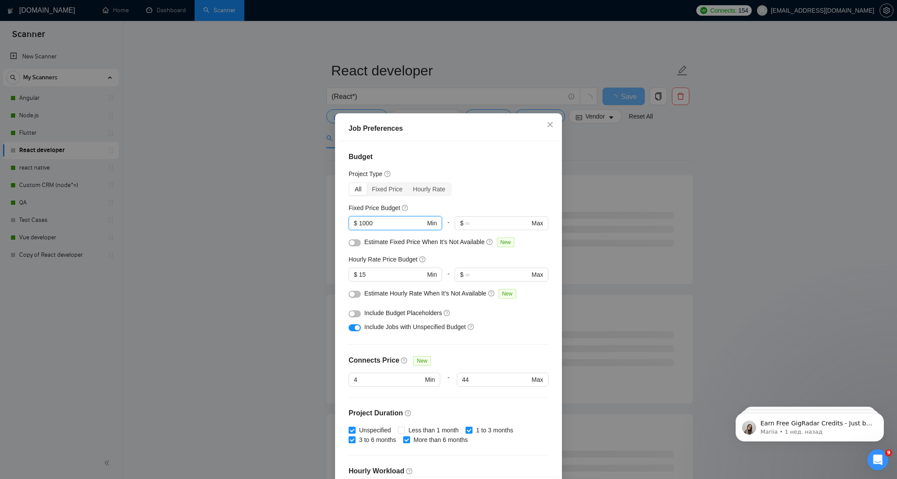
type input "1000"
click at [359, 327] on div "button" at bounding box center [357, 327] width 5 height 5
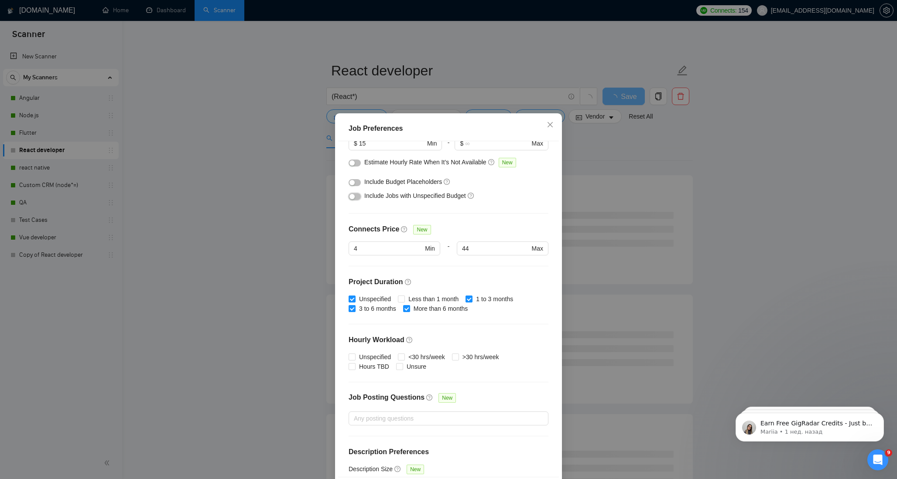
scroll to position [156, 0]
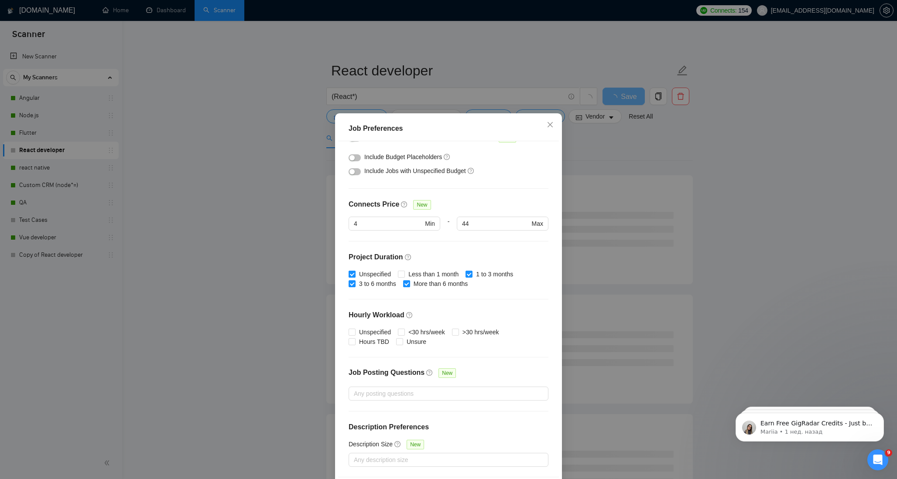
click at [352, 276] on input "Unspecified" at bounding box center [352, 274] width 6 height 6
checkbox input "false"
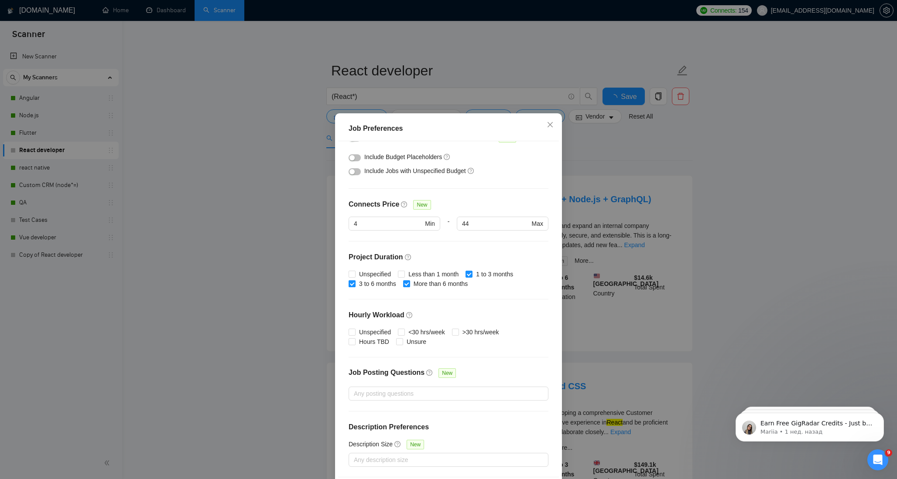
click at [352, 284] on input "3 to 6 months" at bounding box center [352, 283] width 6 height 6
checkbox input "false"
click at [409, 284] on input "More than 6 months" at bounding box center [406, 283] width 6 height 6
checkbox input "false"
click at [472, 272] on input "1 to 3 months" at bounding box center [468, 274] width 6 height 6
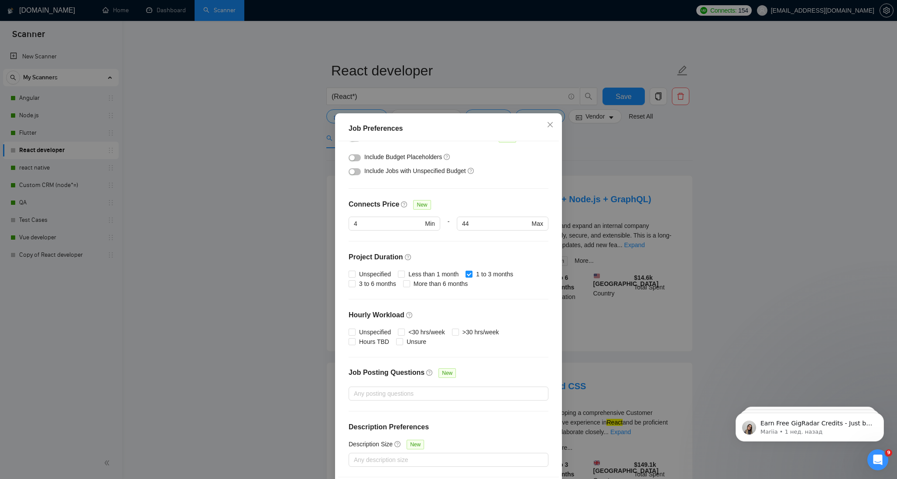
checkbox input "false"
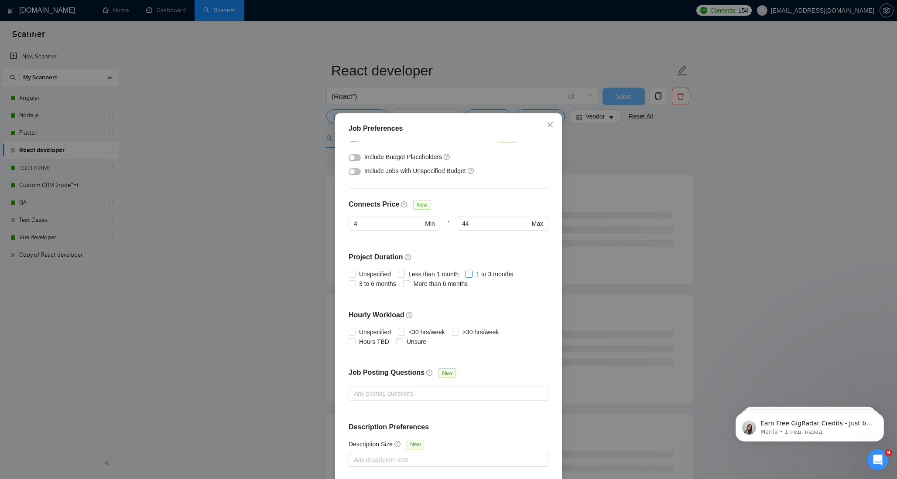
scroll to position [36, 0]
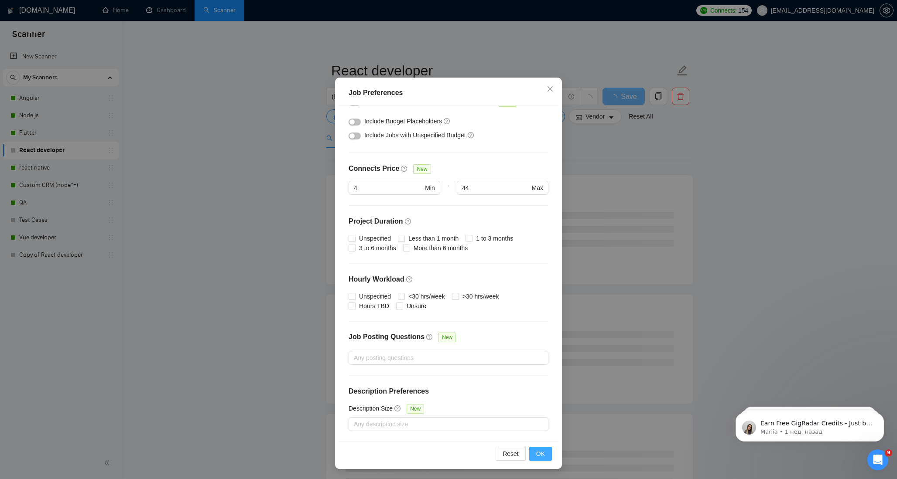
click at [537, 448] on button "OK" at bounding box center [540, 454] width 23 height 14
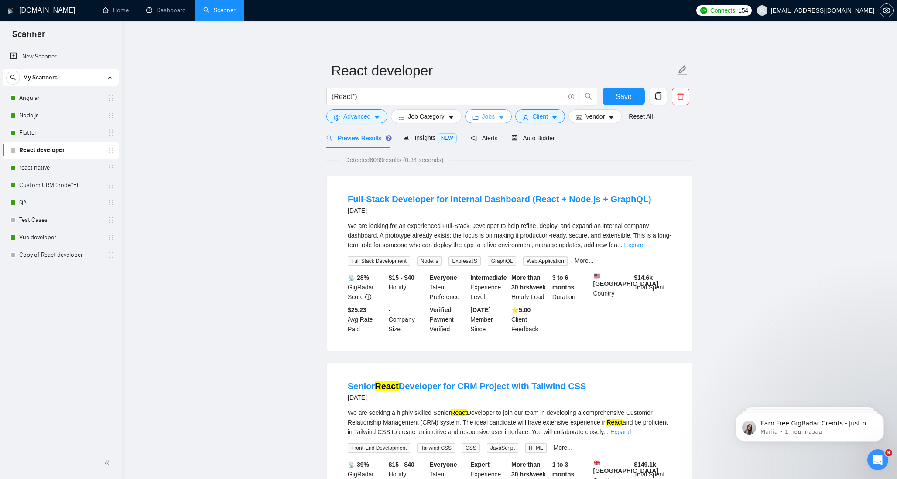
click at [495, 115] on span "Jobs" at bounding box center [488, 117] width 13 height 10
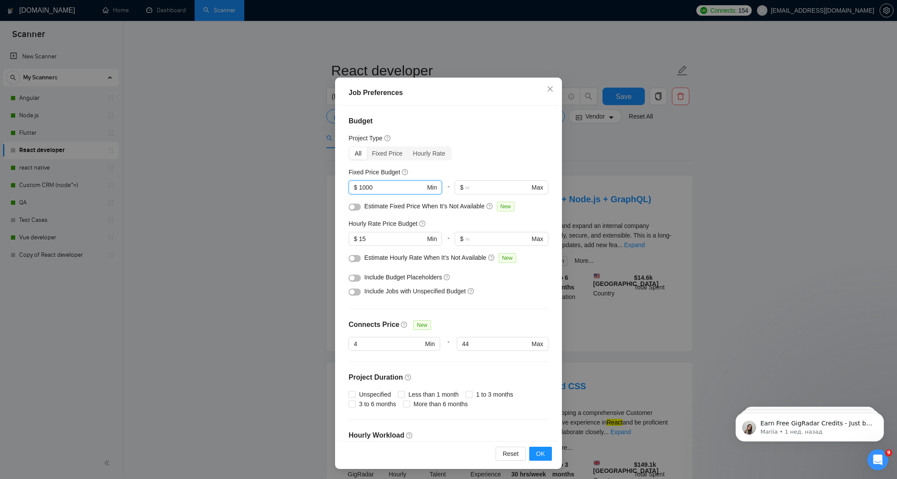
drag, startPoint x: 383, startPoint y: 188, endPoint x: 333, endPoint y: 188, distance: 49.7
click at [333, 188] on div "Job Preferences Budget Project Type All Fixed Price Hourly Rate Fixed Price Bud…" at bounding box center [448, 239] width 897 height 479
drag, startPoint x: 375, startPoint y: 238, endPoint x: 342, endPoint y: 238, distance: 33.2
click at [342, 238] on div "Budget Project Type All Fixed Price Hourly Rate Fixed Price Budget $ Min - $ Ma…" at bounding box center [448, 273] width 221 height 335
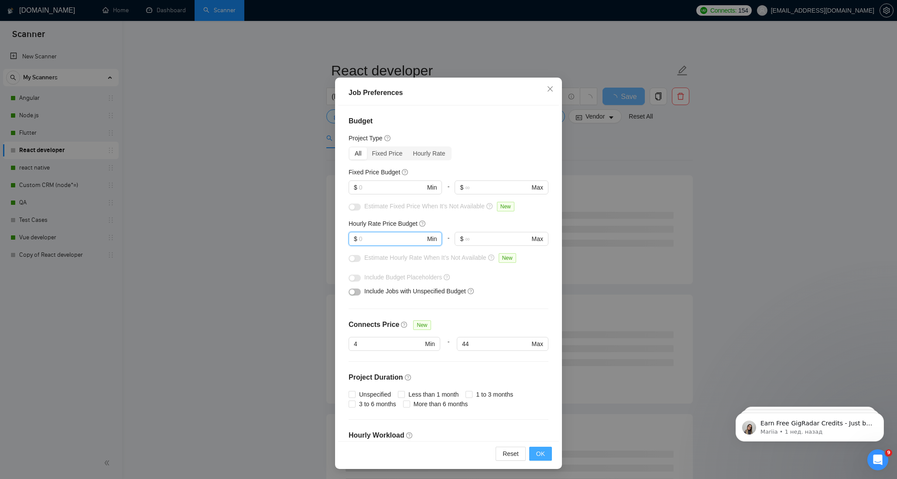
click at [546, 453] on button "OK" at bounding box center [540, 454] width 23 height 14
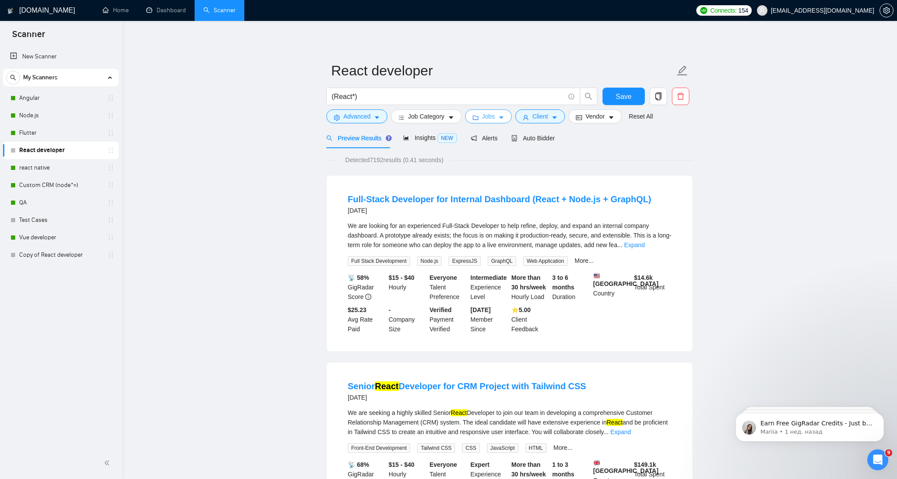
click at [495, 118] on span "Jobs" at bounding box center [488, 117] width 13 height 10
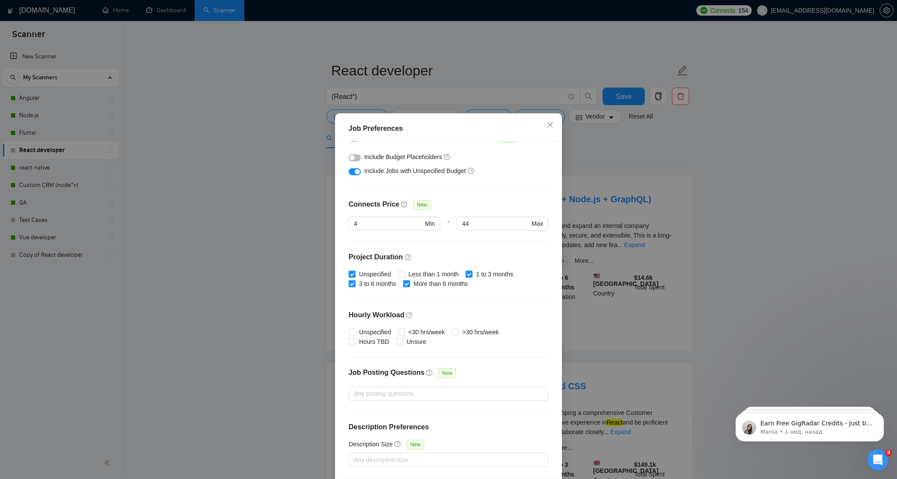
scroll to position [36, 0]
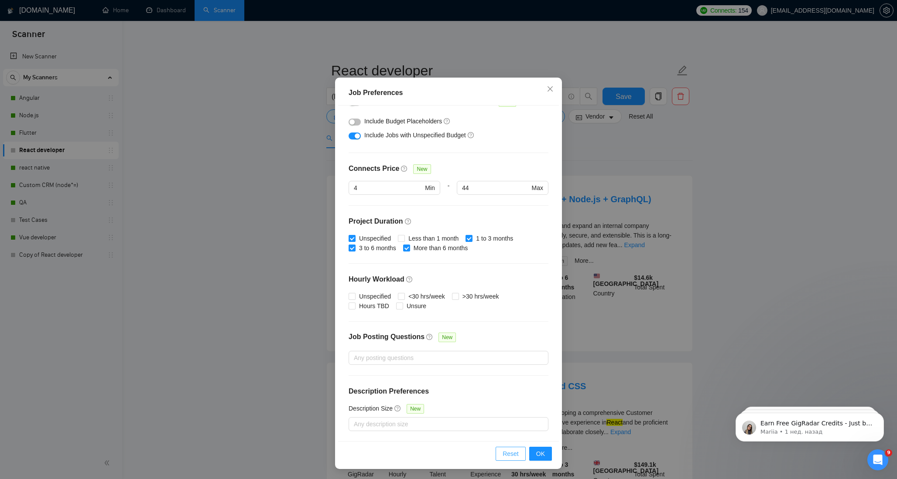
click at [512, 453] on span "Reset" at bounding box center [511, 454] width 16 height 10
checkbox input "true"
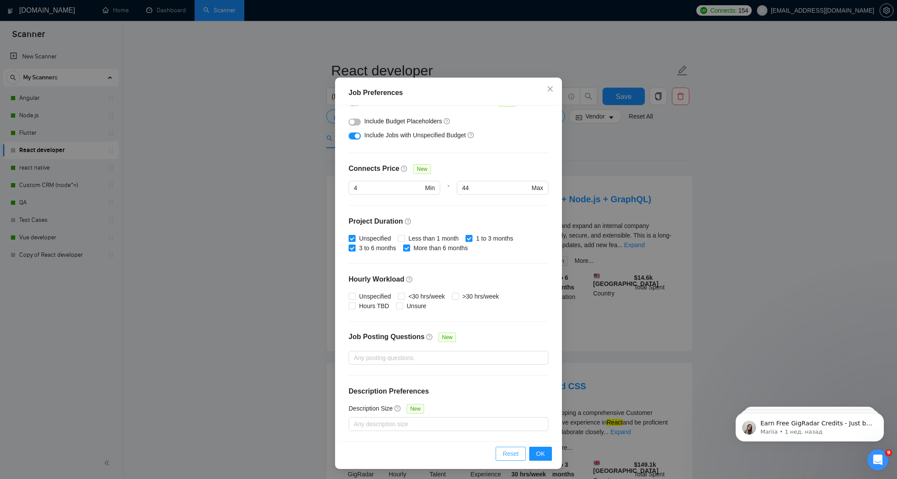
checkbox input "true"
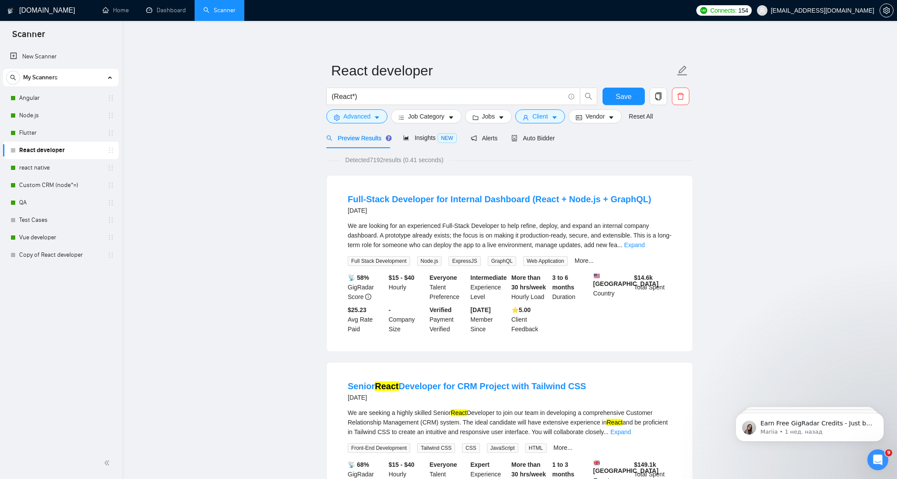
scroll to position [0, 0]
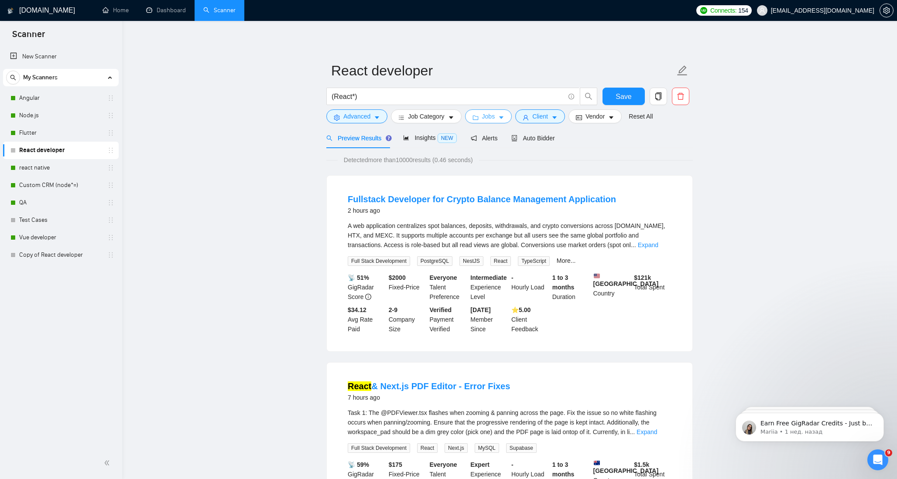
click at [503, 117] on icon "caret-down" at bounding box center [501, 118] width 4 height 3
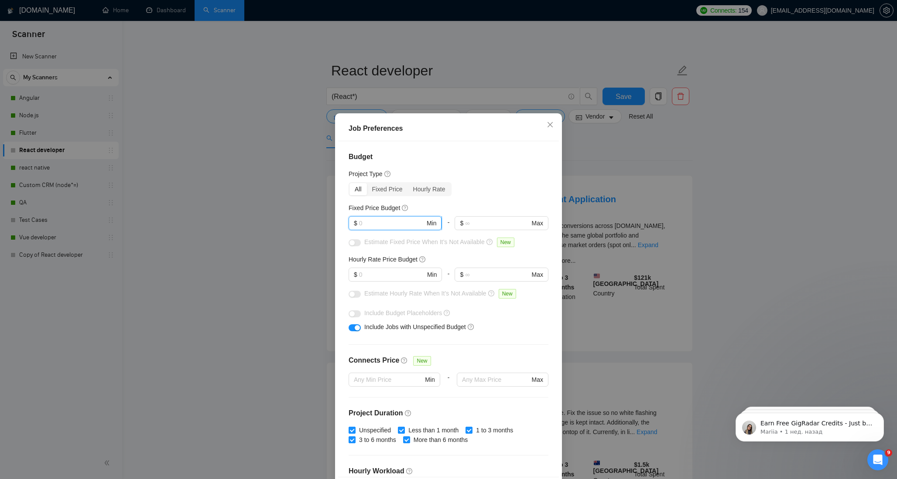
click at [379, 222] on input "text" at bounding box center [392, 224] width 66 height 10
type input "2000"
click at [365, 276] on input "text" at bounding box center [392, 275] width 66 height 10
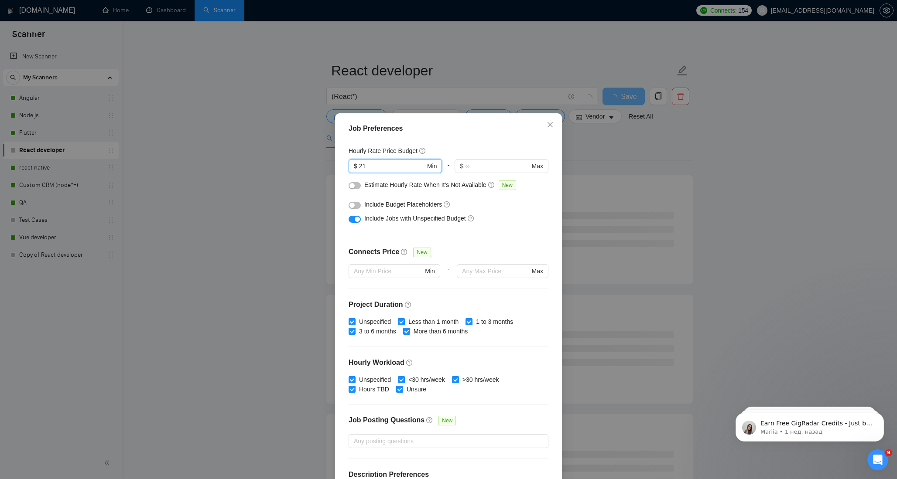
scroll to position [143, 0]
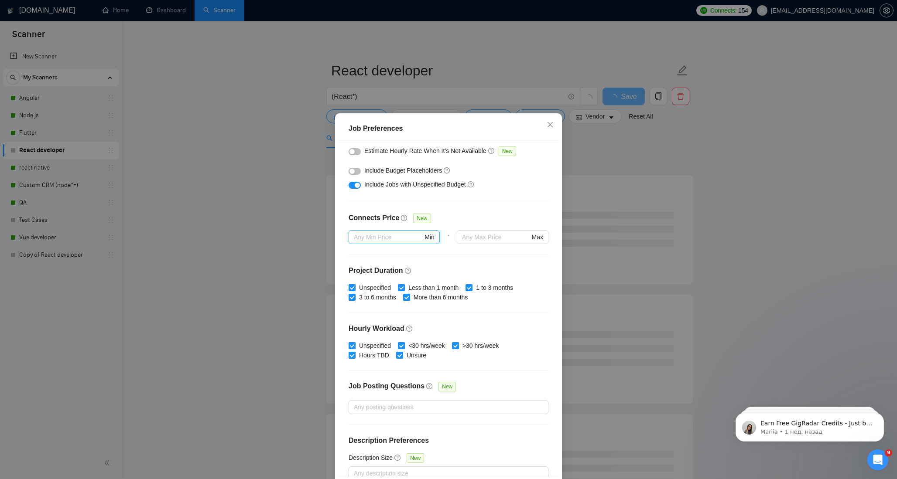
type input "21"
click at [389, 234] on input "text" at bounding box center [388, 238] width 69 height 10
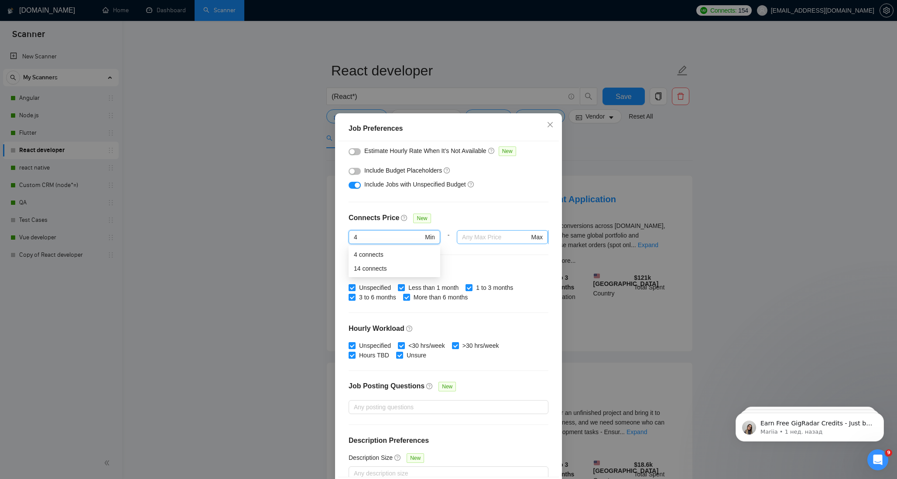
type input "4"
click at [480, 235] on input "text" at bounding box center [495, 238] width 67 height 10
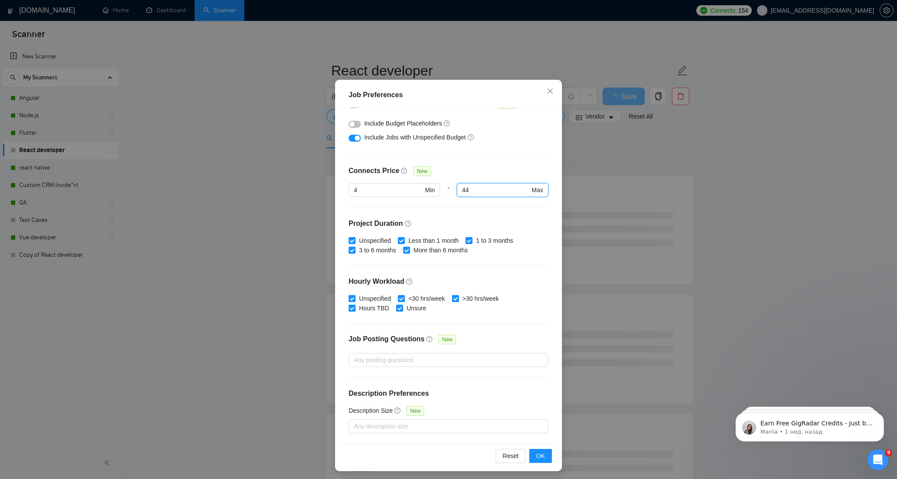
scroll to position [36, 0]
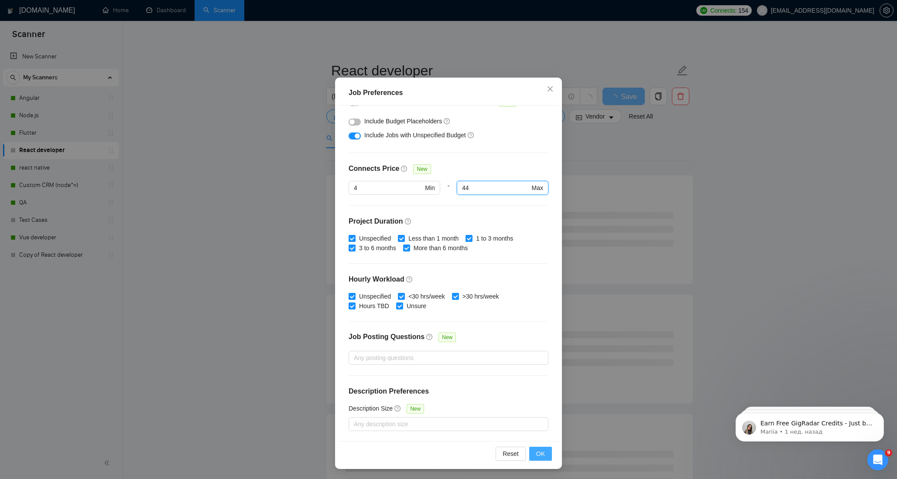
type input "44"
click at [543, 450] on span "OK" at bounding box center [540, 454] width 9 height 10
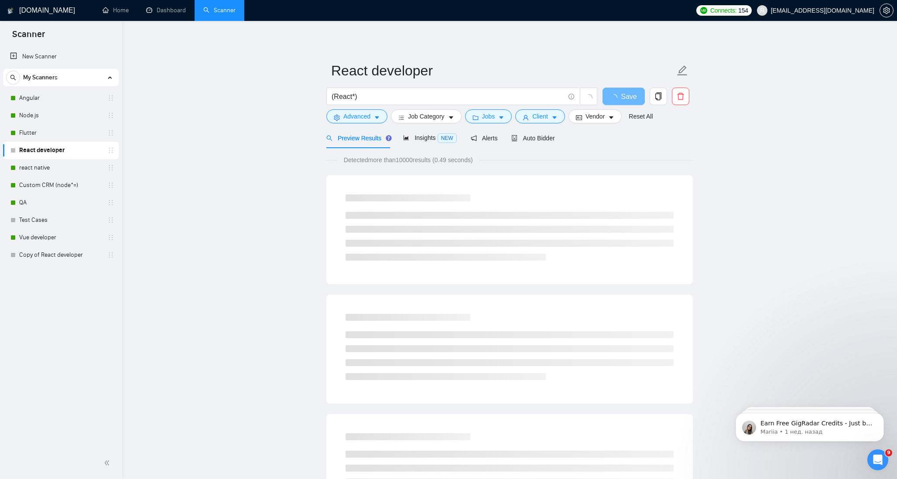
scroll to position [0, 0]
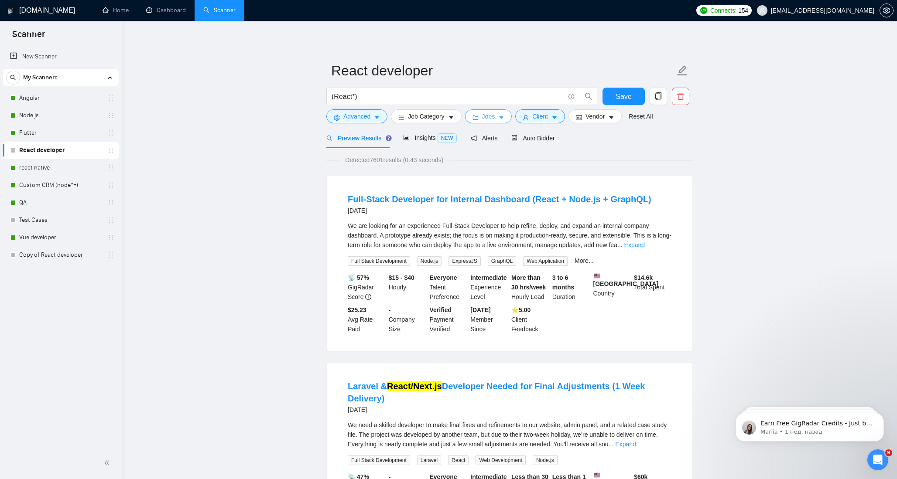
click at [495, 120] on span "Jobs" at bounding box center [488, 117] width 13 height 10
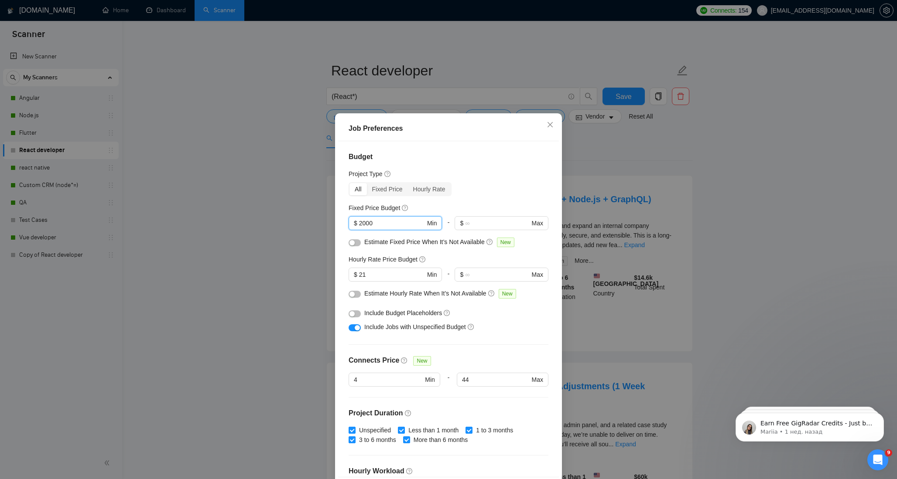
drag, startPoint x: 380, startPoint y: 220, endPoint x: 335, endPoint y: 220, distance: 45.8
click at [335, 220] on div "Job Preferences Budget Project Type All Fixed Price Hourly Rate Fixed Price Bud…" at bounding box center [448, 239] width 897 height 479
type input "700"
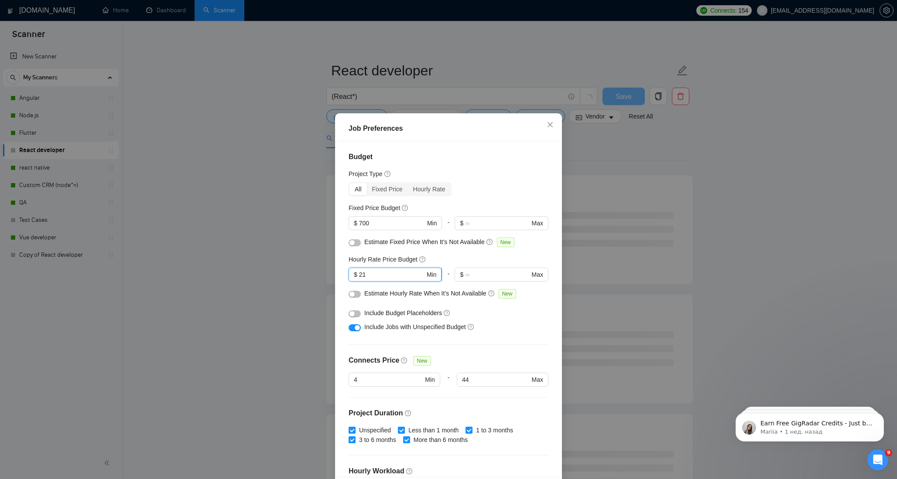
drag, startPoint x: 375, startPoint y: 275, endPoint x: 349, endPoint y: 275, distance: 26.6
click at [349, 275] on span "$ 21 Min" at bounding box center [395, 275] width 93 height 14
type input "15"
click at [472, 255] on div "Hourly Rate Price Budget" at bounding box center [449, 260] width 200 height 10
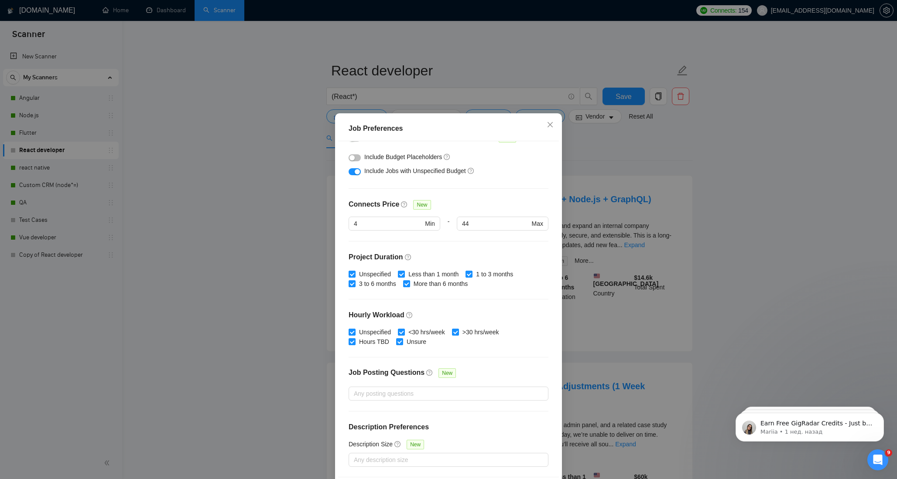
scroll to position [36, 0]
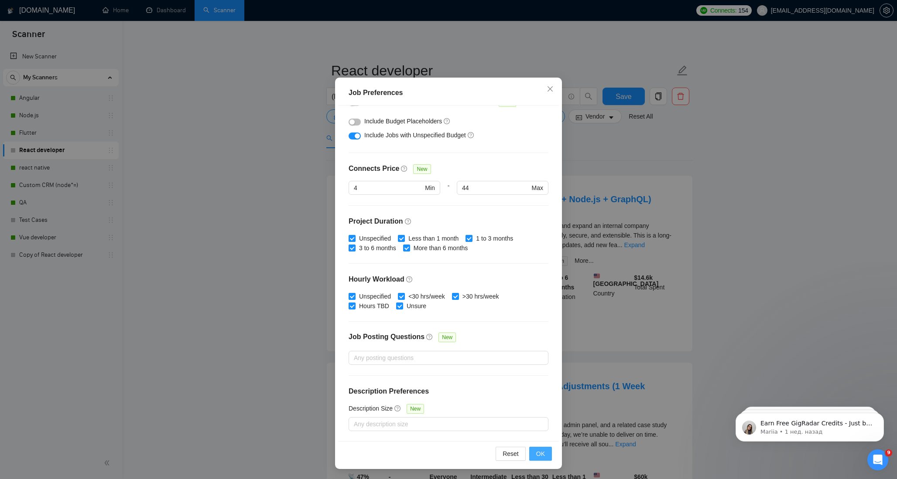
click at [543, 455] on span "OK" at bounding box center [540, 454] width 9 height 10
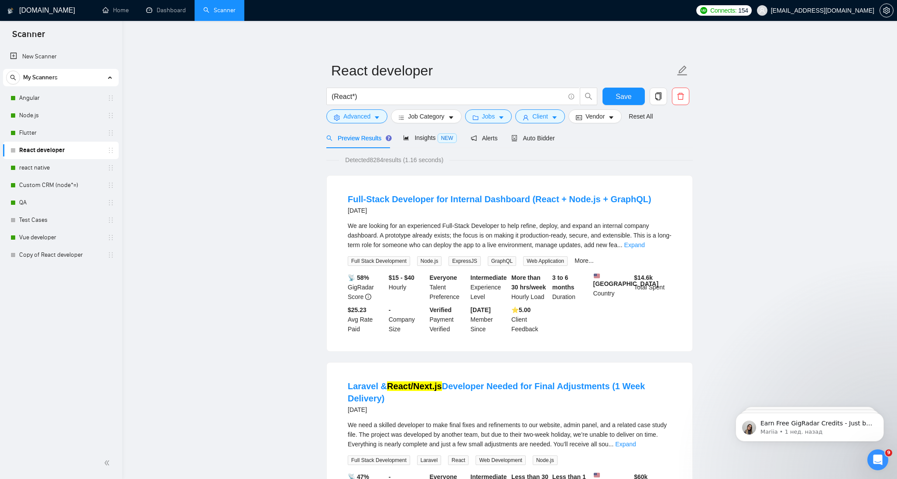
scroll to position [0, 0]
click at [493, 117] on span "Jobs" at bounding box center [488, 117] width 13 height 10
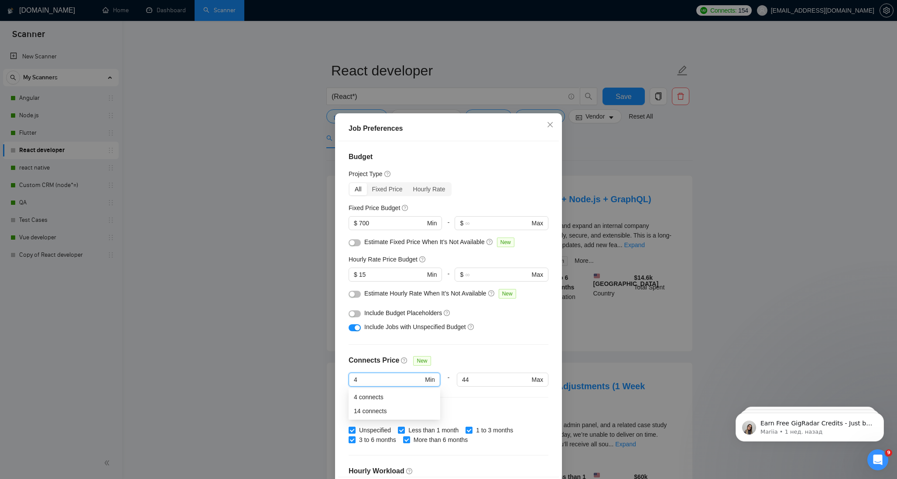
drag, startPoint x: 360, startPoint y: 378, endPoint x: 345, endPoint y: 378, distance: 14.8
click at [345, 378] on div "Budget Project Type All Fixed Price Hourly Rate Fixed Price Budget $ 700 Min - …" at bounding box center [448, 308] width 221 height 335
drag, startPoint x: 491, startPoint y: 378, endPoint x: 415, endPoint y: 373, distance: 76.1
click at [415, 373] on div "Min - 44 44 Max" at bounding box center [449, 385] width 200 height 24
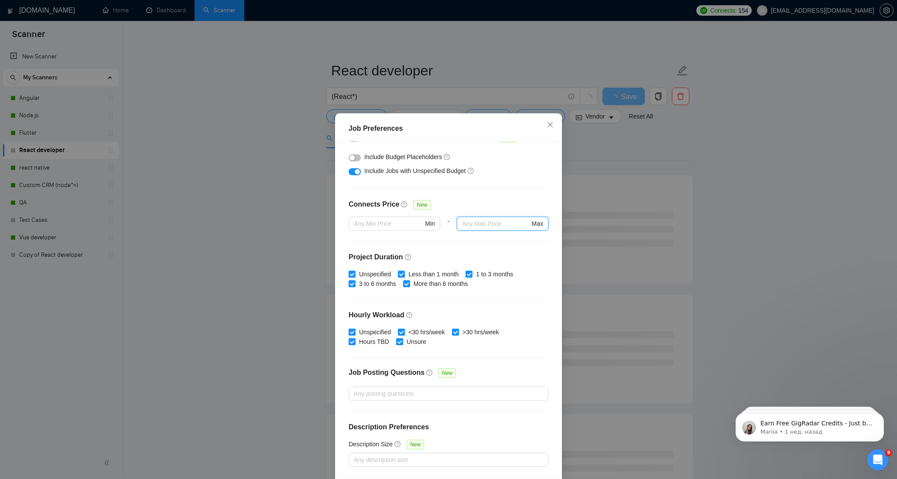
scroll to position [36, 0]
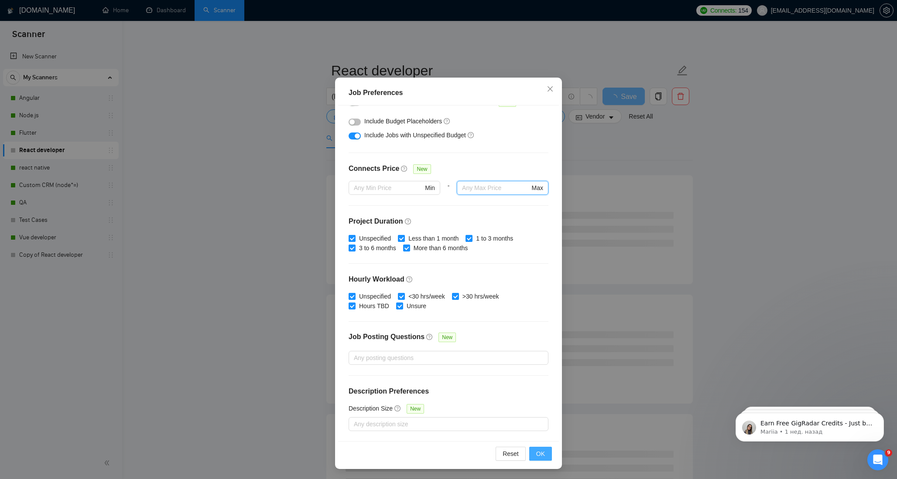
click at [539, 455] on span "OK" at bounding box center [540, 454] width 9 height 10
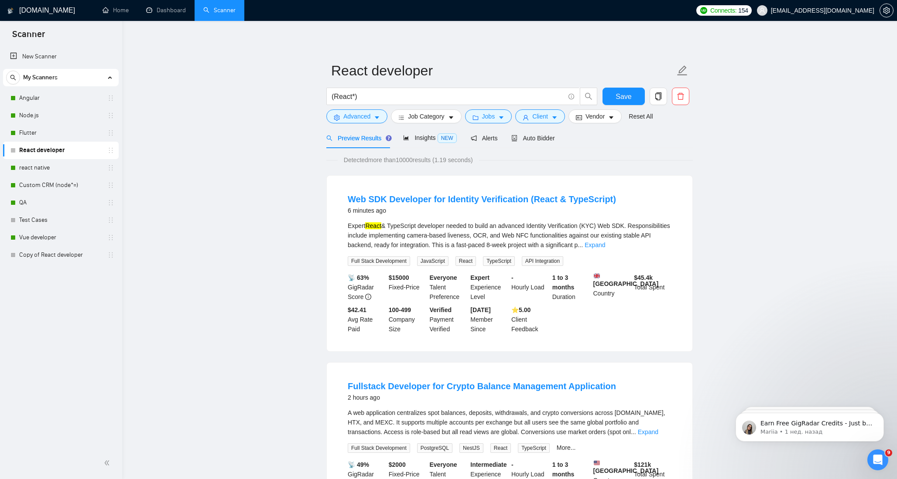
scroll to position [0, 0]
click at [503, 117] on icon "caret-down" at bounding box center [501, 118] width 4 height 3
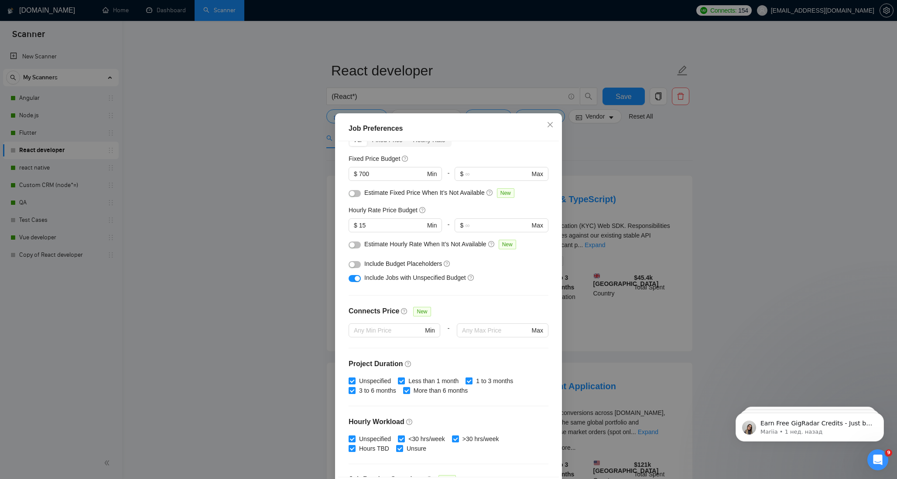
scroll to position [38, 0]
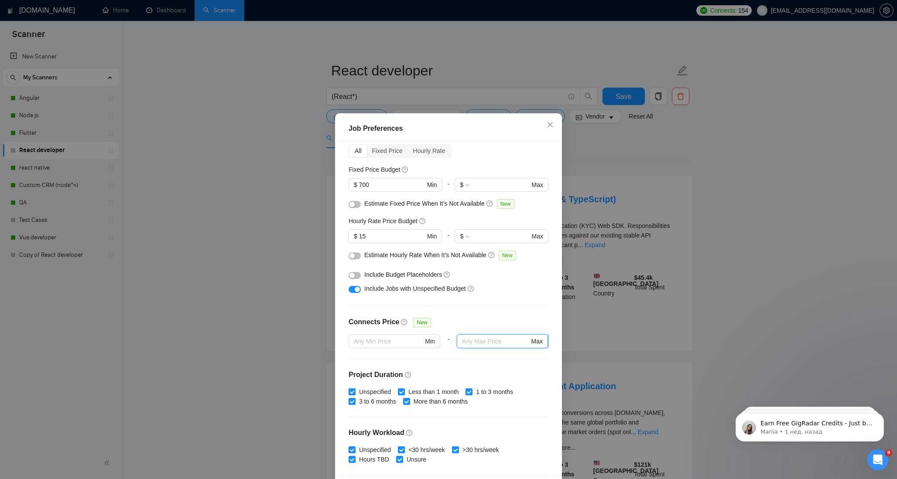
click at [472, 345] on input "text" at bounding box center [495, 342] width 67 height 10
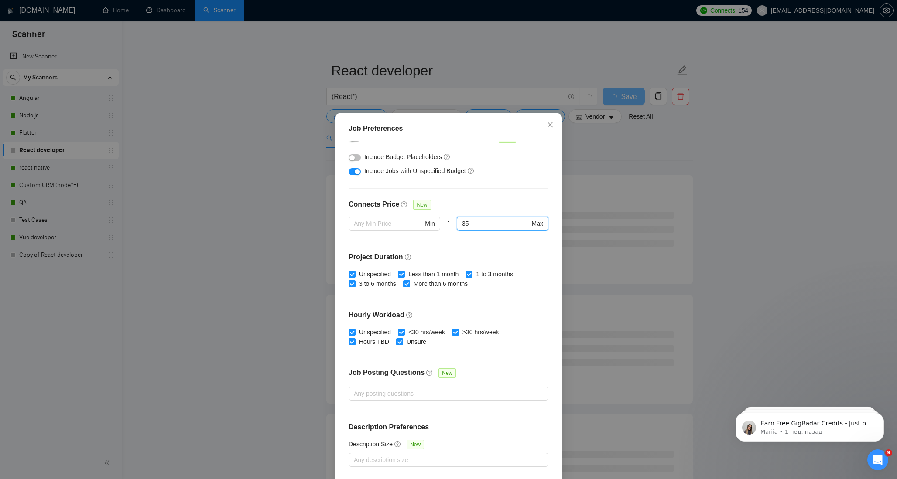
scroll to position [36, 0]
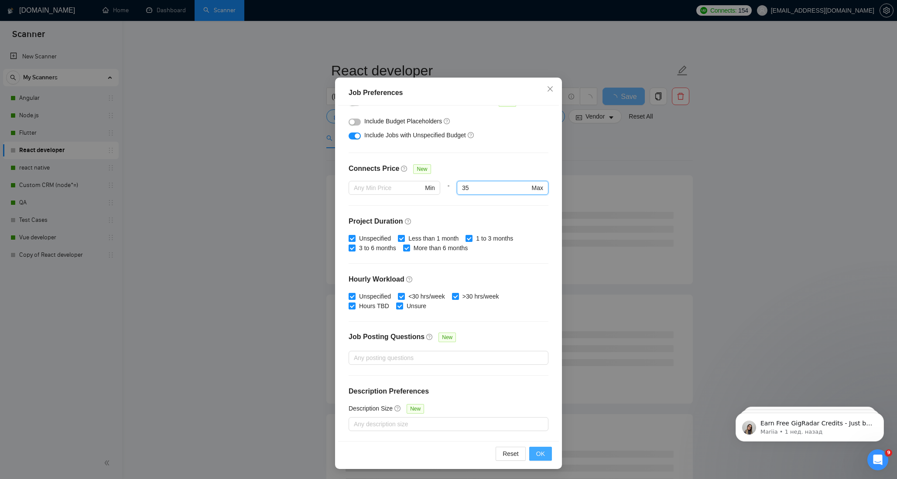
type input "35"
click at [536, 457] on span "OK" at bounding box center [540, 454] width 9 height 10
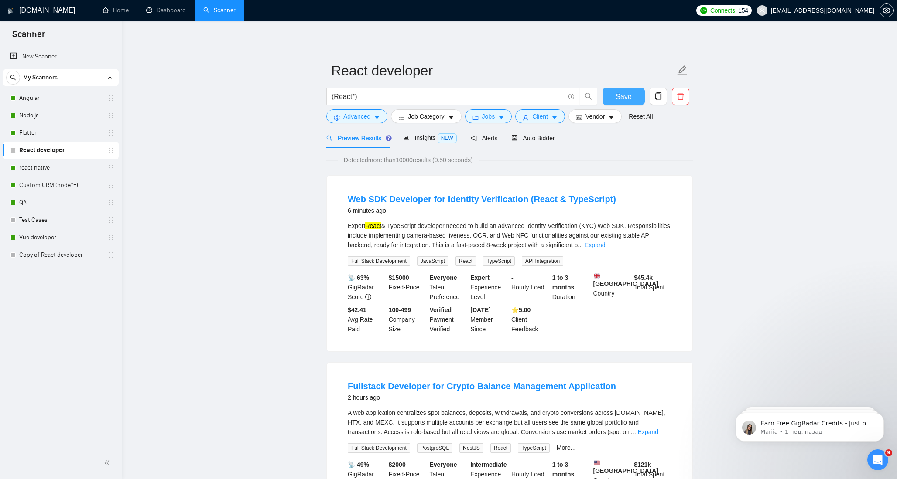
click at [616, 92] on button "Save" at bounding box center [623, 96] width 42 height 17
click at [536, 137] on span "Auto Bidder" at bounding box center [532, 138] width 43 height 7
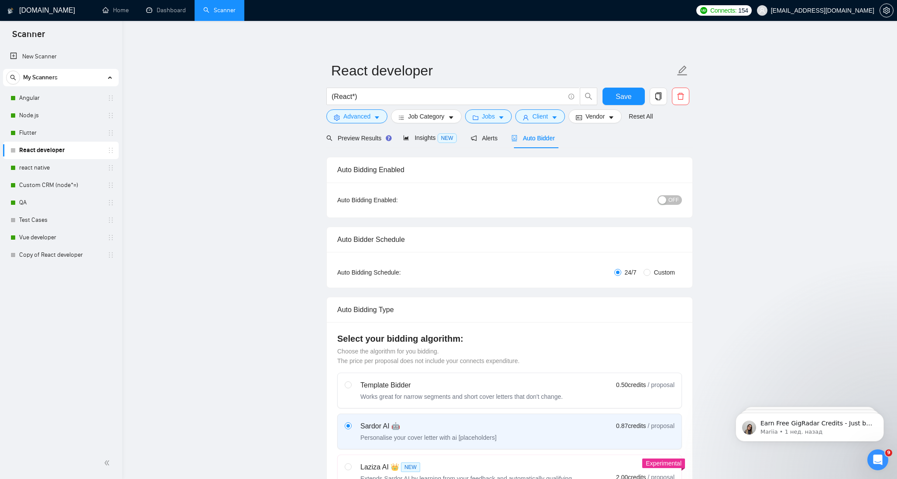
click at [665, 205] on div "OFF" at bounding box center [624, 200] width 115 height 14
click at [667, 199] on button "OFF" at bounding box center [669, 200] width 24 height 10
click at [627, 94] on span "Save" at bounding box center [624, 96] width 16 height 11
click at [503, 118] on icon "caret-down" at bounding box center [501, 118] width 4 height 3
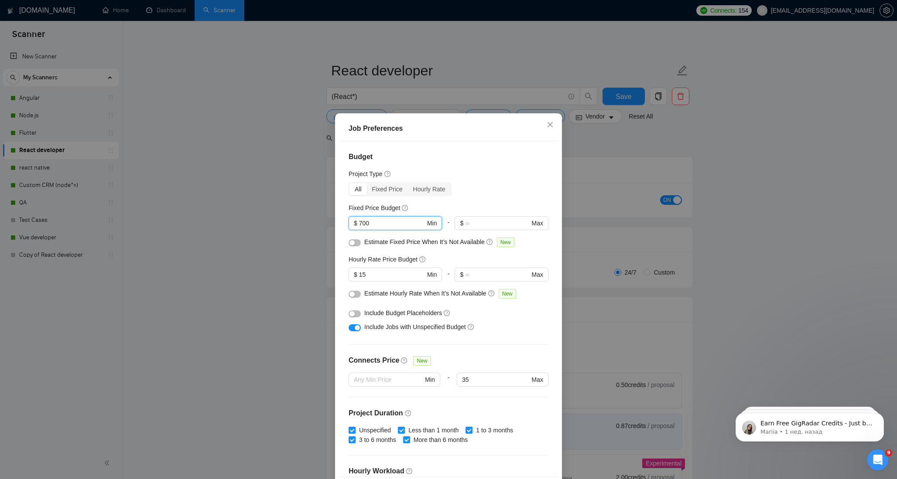
drag, startPoint x: 376, startPoint y: 222, endPoint x: 326, endPoint y: 222, distance: 49.7
click at [326, 222] on div "Job Preferences Budget Project Type All Fixed Price Hourly Rate Fixed Price Bud…" at bounding box center [448, 239] width 897 height 479
type input "2000"
drag, startPoint x: 371, startPoint y: 275, endPoint x: 354, endPoint y: 275, distance: 16.6
click at [355, 275] on span "$ 15 Min" at bounding box center [395, 275] width 93 height 14
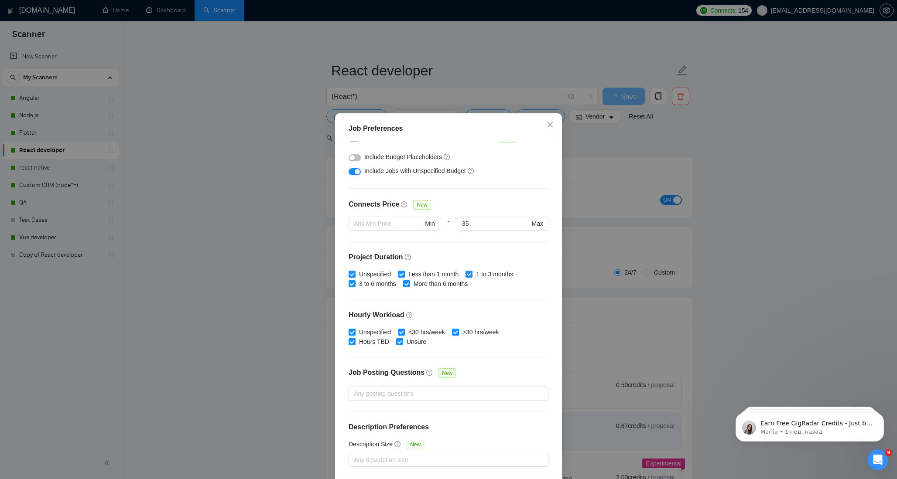
scroll to position [36, 0]
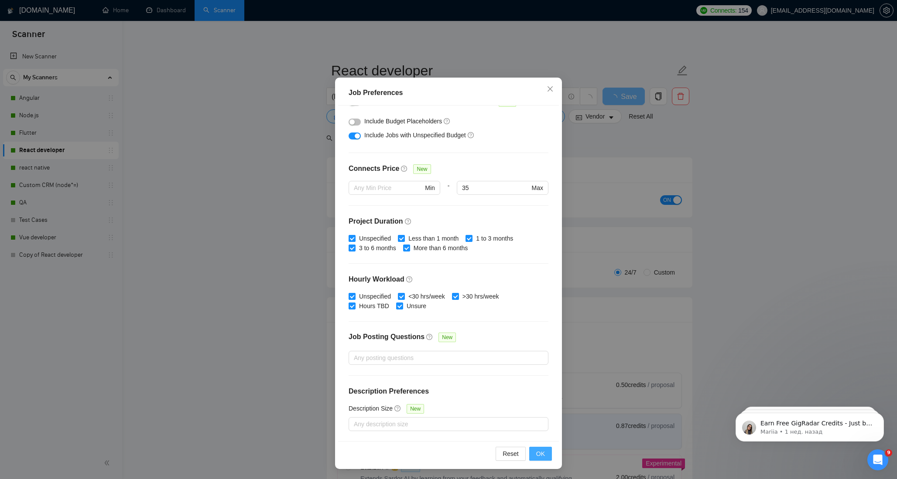
type input "21"
click at [545, 454] on button "OK" at bounding box center [540, 454] width 23 height 14
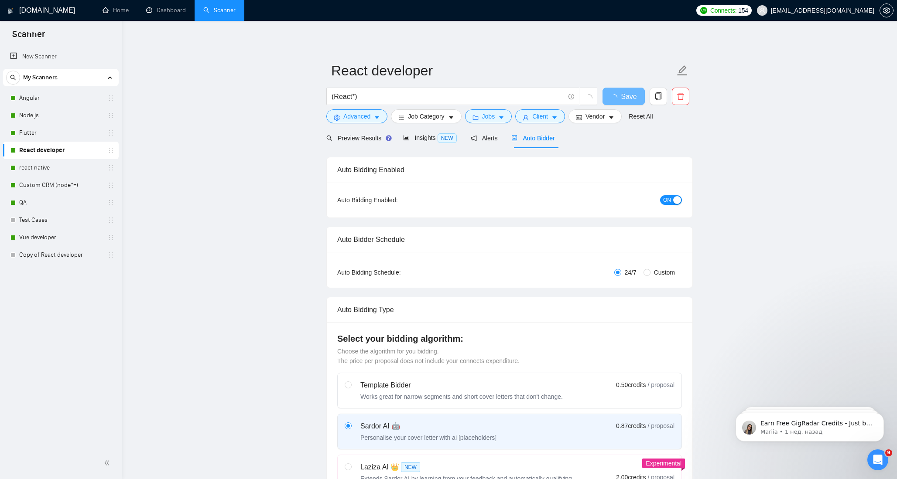
scroll to position [0, 0]
click at [625, 94] on span "Save" at bounding box center [624, 96] width 16 height 11
click at [349, 140] on span "Preview Results" at bounding box center [357, 138] width 63 height 7
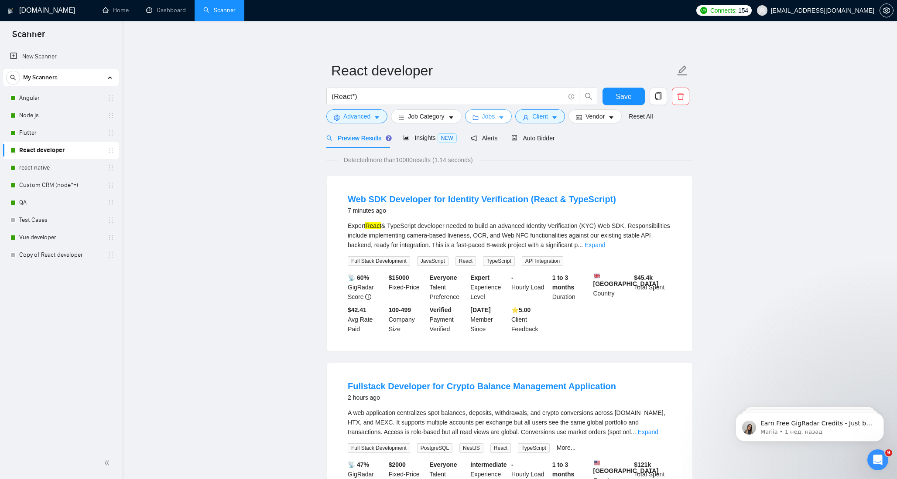
click at [504, 116] on icon "caret-down" at bounding box center [501, 118] width 6 height 6
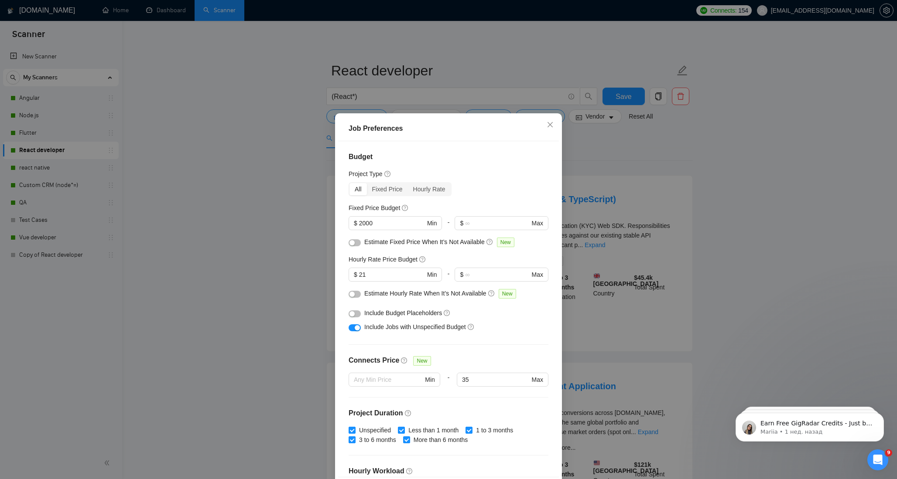
drag, startPoint x: 344, startPoint y: 225, endPoint x: 310, endPoint y: 225, distance: 34.0
click at [310, 225] on div "Job Preferences Budget Project Type All Fixed Price Hourly Rate Fixed Price Bud…" at bounding box center [448, 239] width 897 height 479
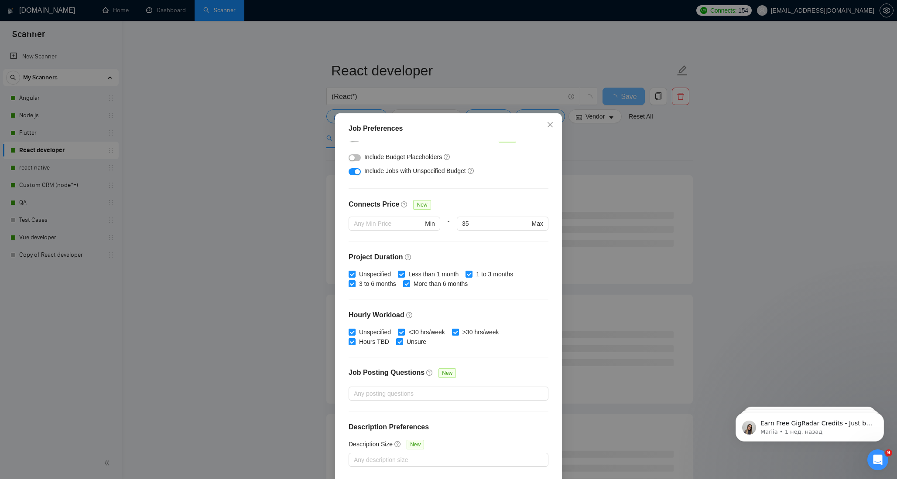
scroll to position [36, 0]
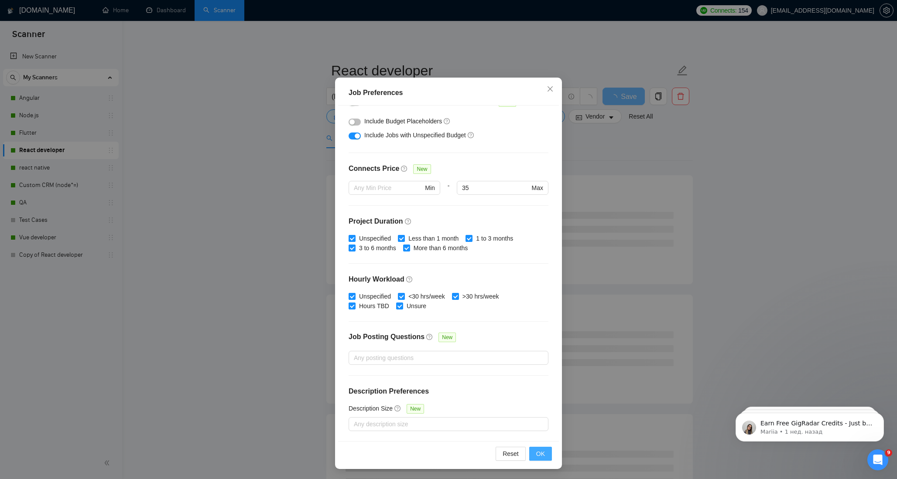
type input "3000"
click at [540, 453] on span "OK" at bounding box center [540, 454] width 9 height 10
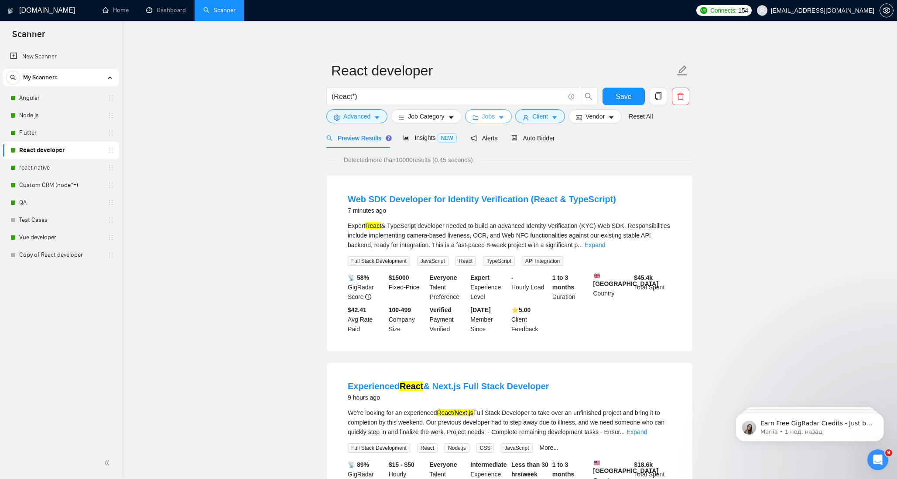
click at [507, 117] on button "Jobs" at bounding box center [488, 116] width 47 height 14
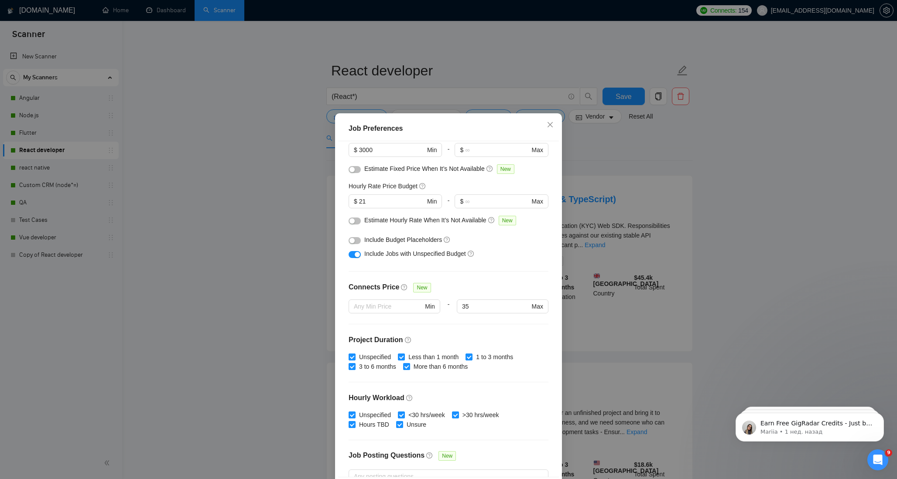
scroll to position [38, 0]
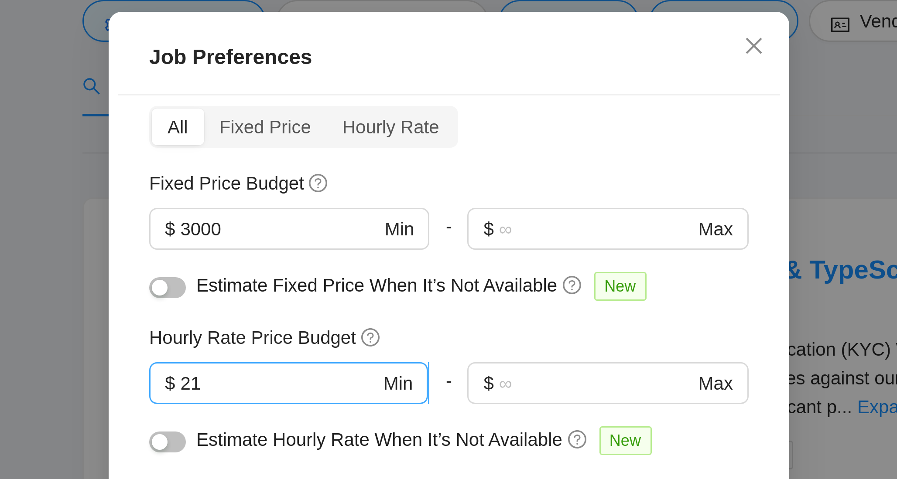
click at [373, 235] on input "21" at bounding box center [392, 238] width 66 height 10
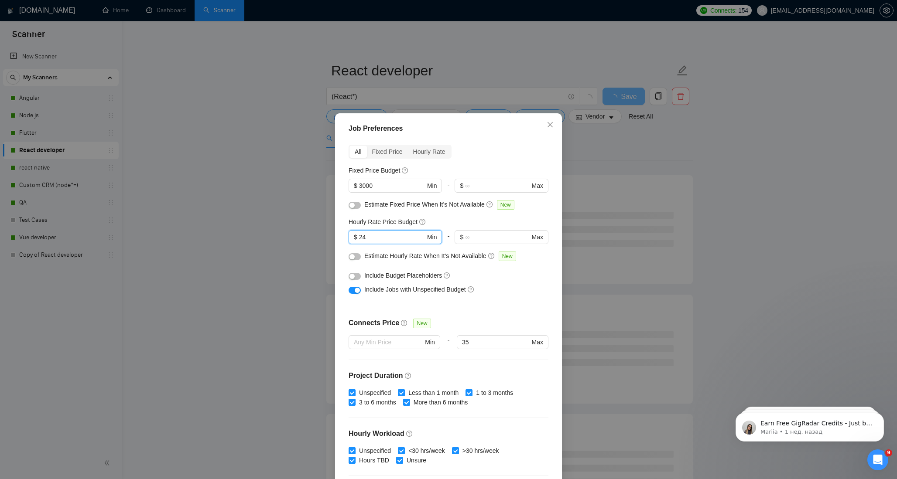
scroll to position [36, 0]
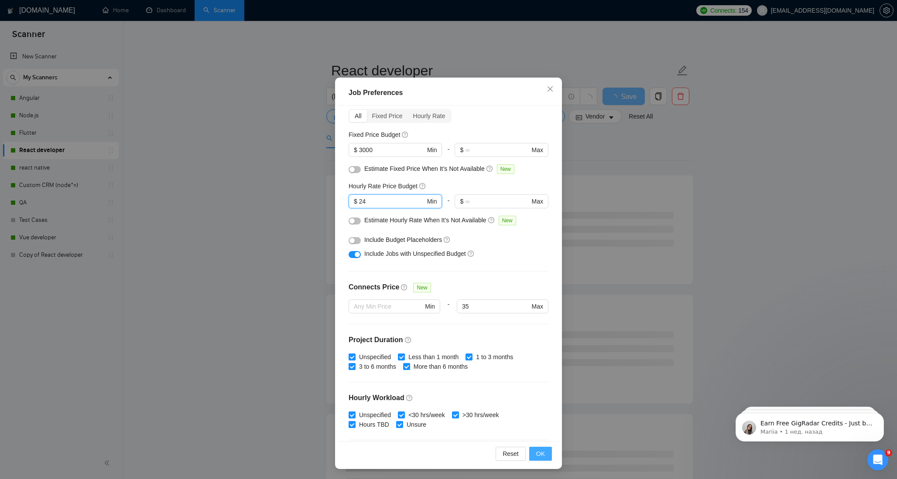
type input "24"
click at [542, 455] on span "OK" at bounding box center [540, 454] width 9 height 10
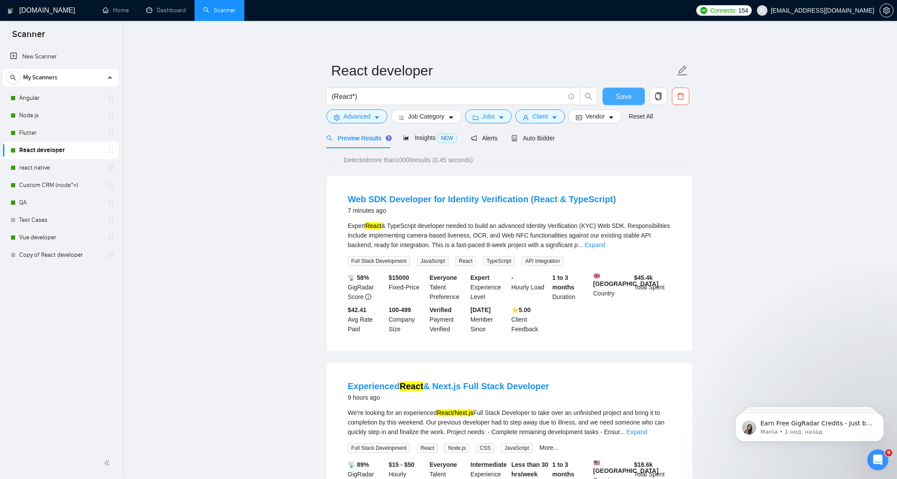
click at [635, 95] on button "Save" at bounding box center [623, 96] width 42 height 17
click at [426, 139] on span "Insights NEW" at bounding box center [429, 137] width 53 height 7
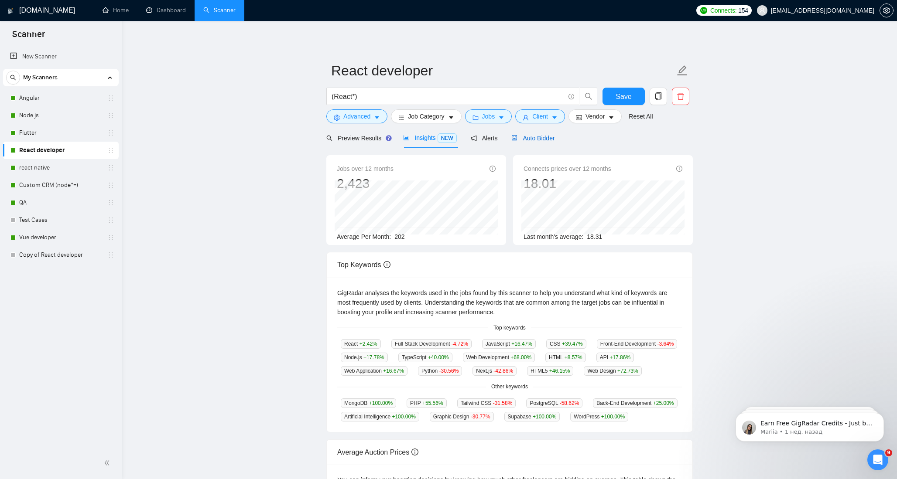
click at [541, 138] on span "Auto Bidder" at bounding box center [532, 138] width 43 height 7
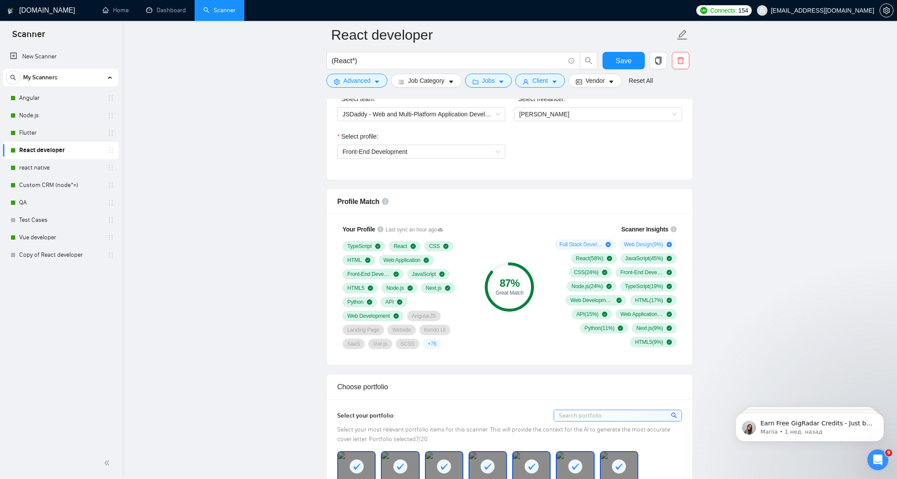
scroll to position [492, 0]
